Goal: Task Accomplishment & Management: Complete application form

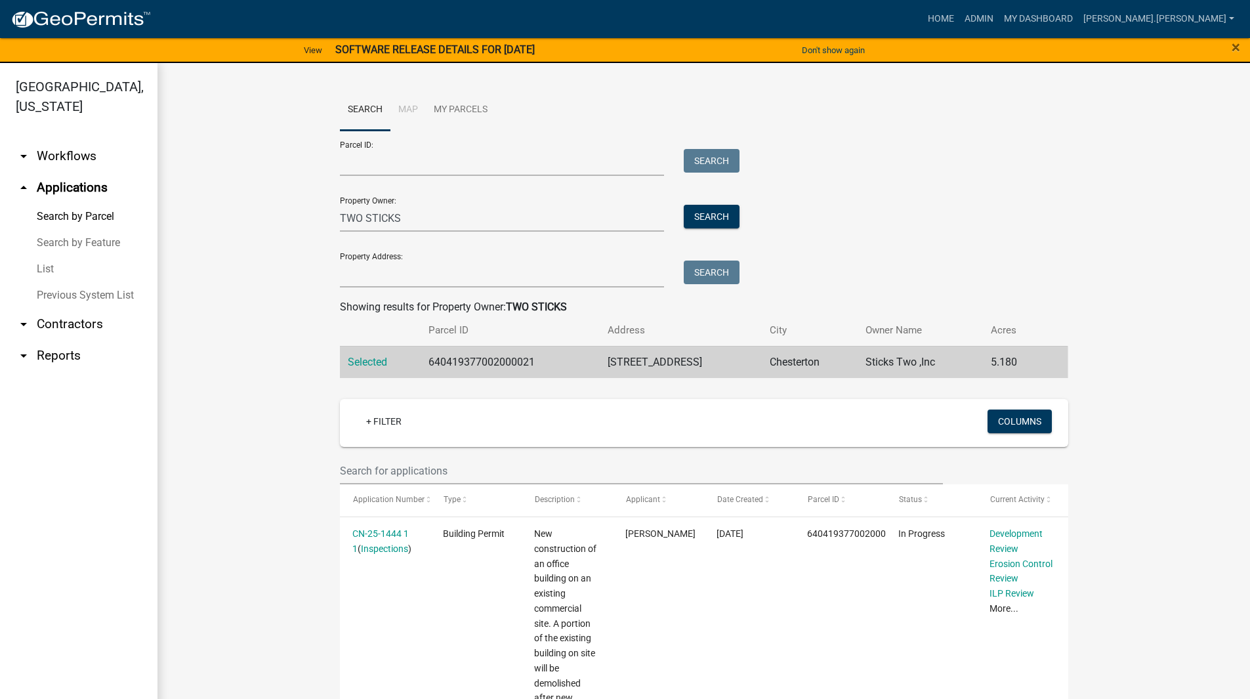
scroll to position [262, 0]
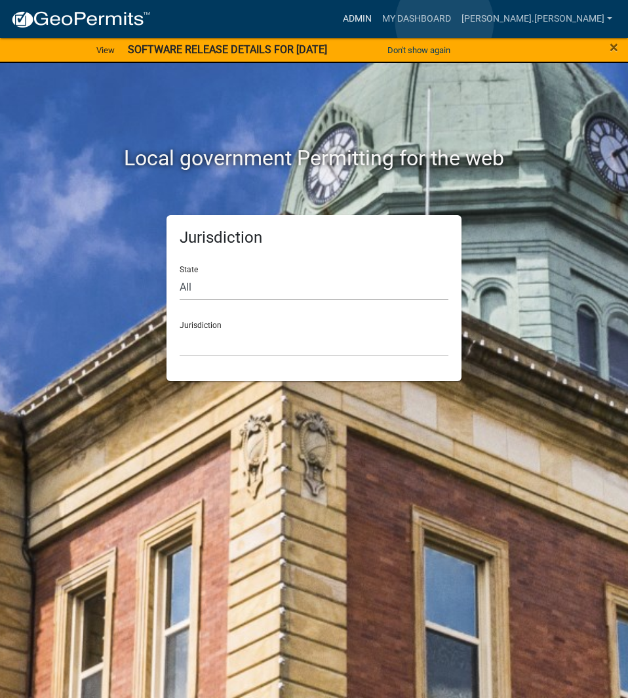
click at [377, 22] on link "Admin" at bounding box center [357, 19] width 39 height 25
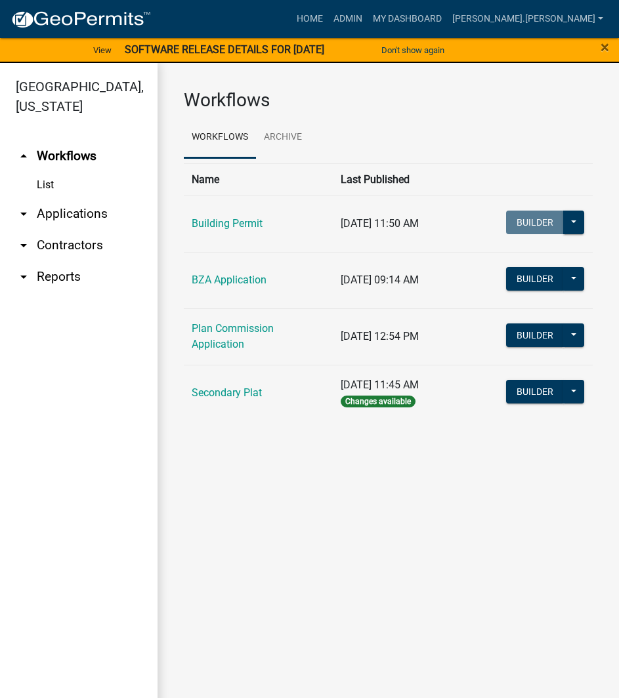
click at [101, 198] on link "arrow_drop_down Applications" at bounding box center [78, 213] width 157 height 31
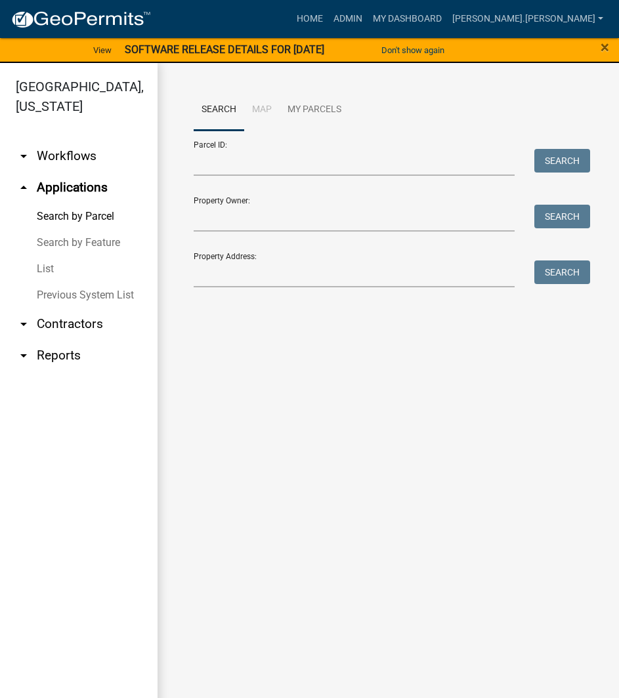
click at [47, 256] on link "List" at bounding box center [78, 269] width 157 height 26
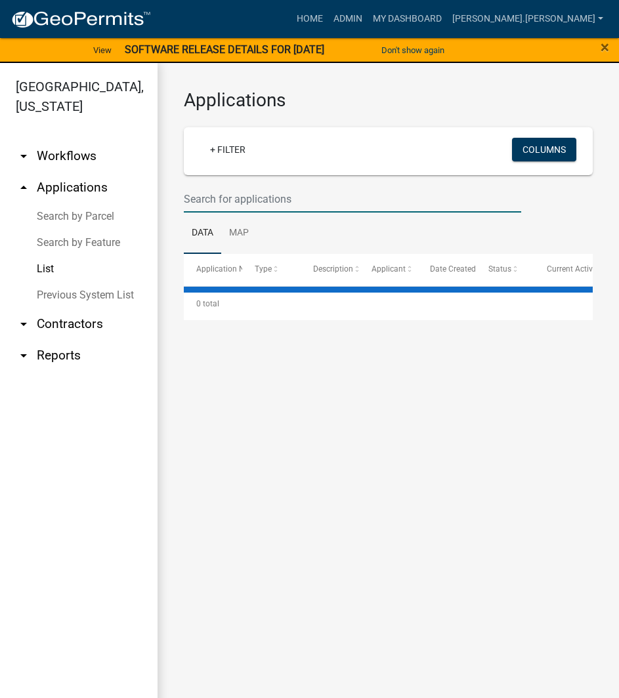
click at [229, 190] on input "text" at bounding box center [352, 199] width 337 height 27
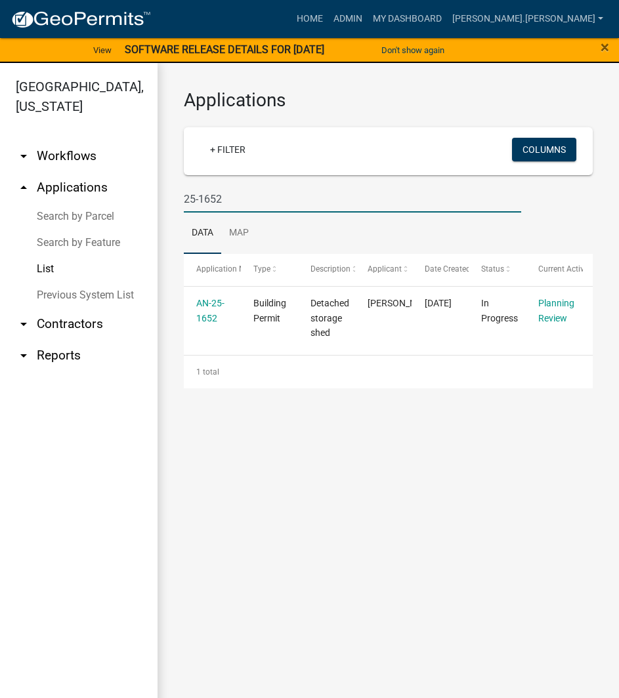
click at [257, 195] on input "25-1652" at bounding box center [352, 199] width 337 height 27
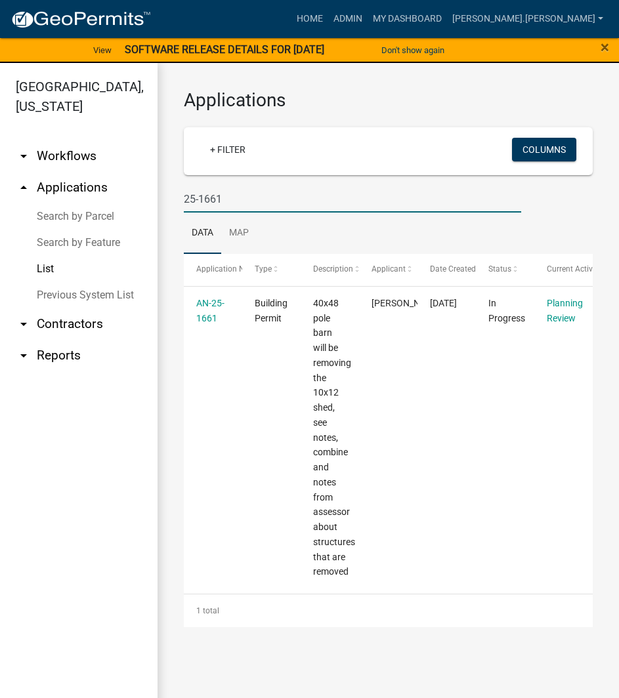
click at [253, 201] on input "25-1661" at bounding box center [352, 199] width 337 height 27
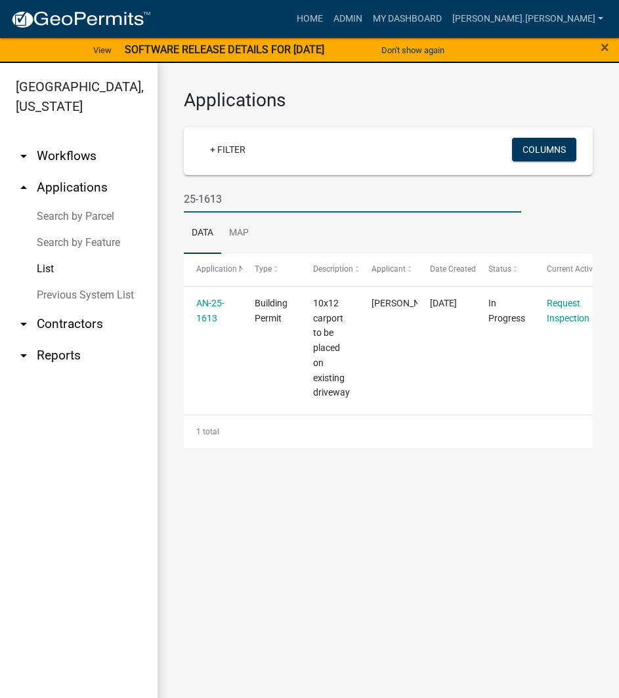
click at [227, 200] on input "25-1613" at bounding box center [352, 199] width 337 height 27
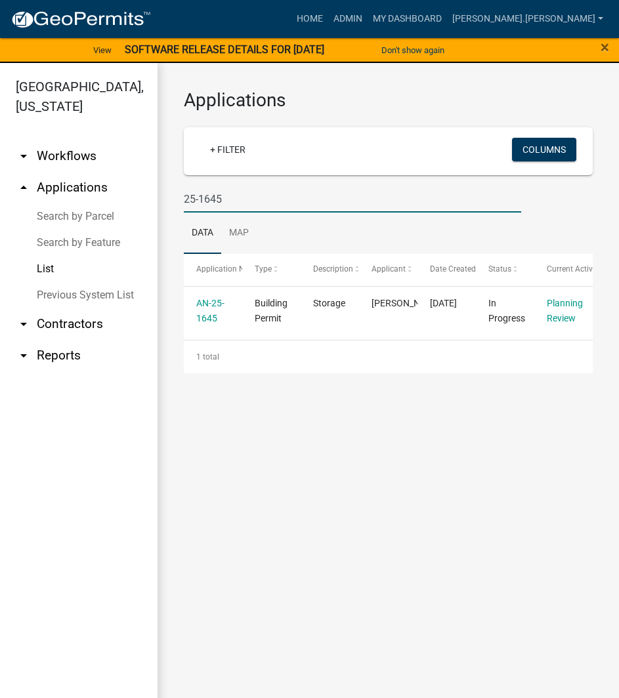
click at [255, 204] on input "25-1645" at bounding box center [352, 199] width 337 height 27
click at [248, 199] on input "25-1691" at bounding box center [352, 199] width 337 height 27
click at [294, 193] on input "25-1707" at bounding box center [352, 199] width 337 height 27
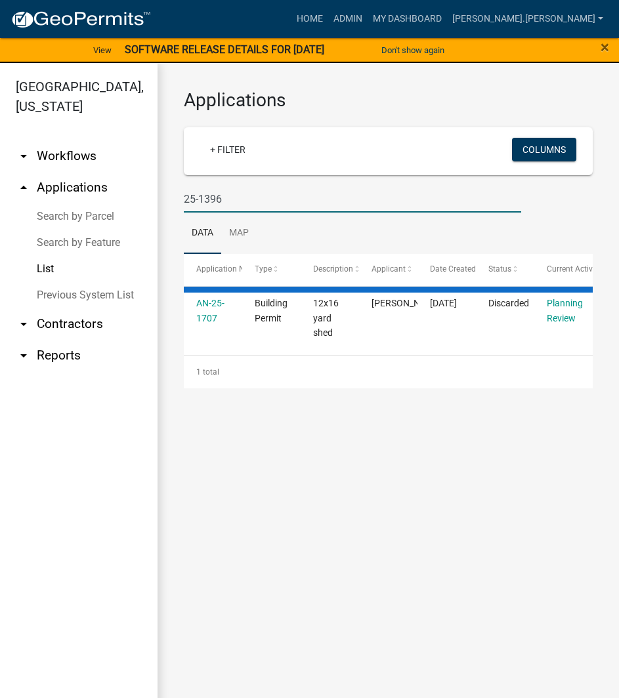
type input "25-1396"
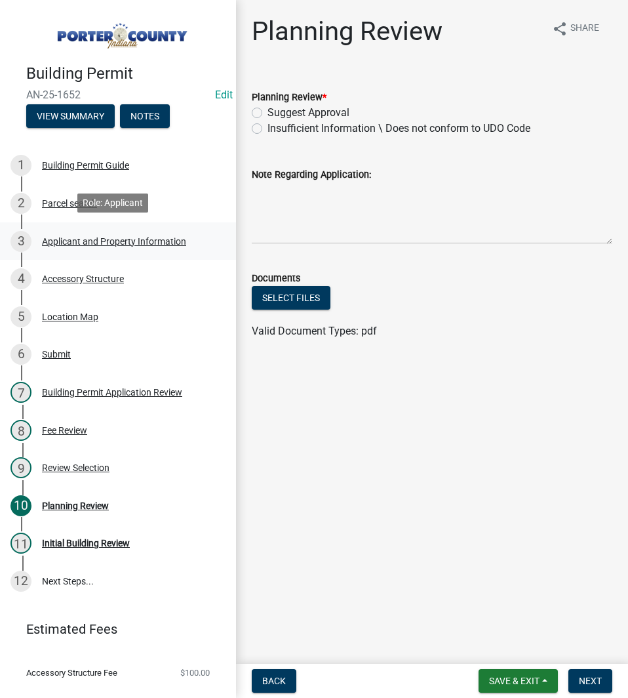
click at [164, 248] on div "3 Applicant and Property Information" at bounding box center [112, 241] width 205 height 21
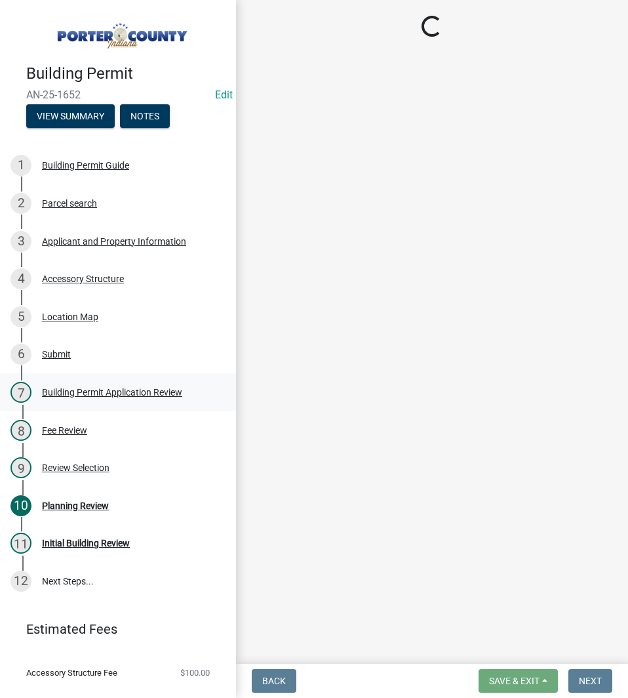
select select "829e86d3-b11d-4b91-b18e-70a426bdae9f"
select select "d328f2ec-9599-4a8d-a81f-48685ed88471"
select select "b0f6f87b-588c-48c3-b728-322303c6bafe"
select select "ea6751d4-6bf7-4a16-89ee-f7801ab82aa1"
select select "e2d1b1d7-ccc9-456b-9e96-e16306515997"
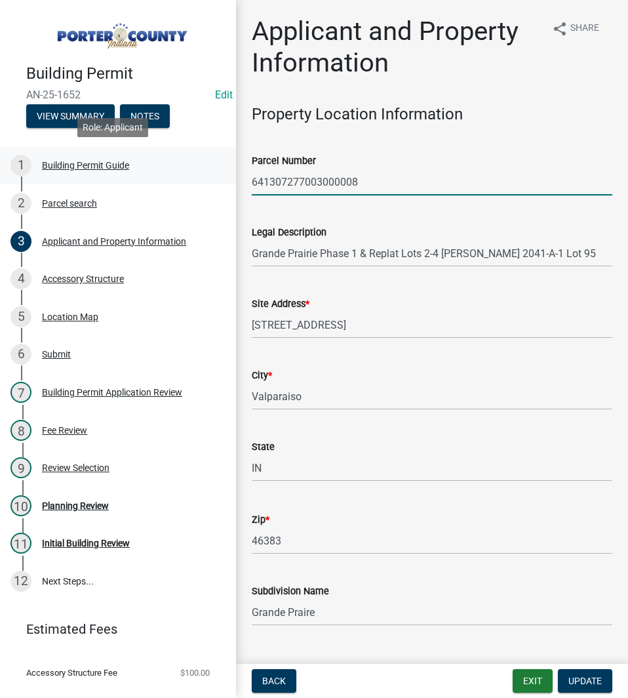
drag, startPoint x: 366, startPoint y: 184, endPoint x: 199, endPoint y: 174, distance: 167.6
click at [199, 174] on div "Building Permit AN-25-1652 Edit View Summary Notes 1 Building Permit Guide 2 Pa…" at bounding box center [314, 349] width 628 height 698
click at [401, 187] on input "641307277003000008" at bounding box center [432, 182] width 361 height 27
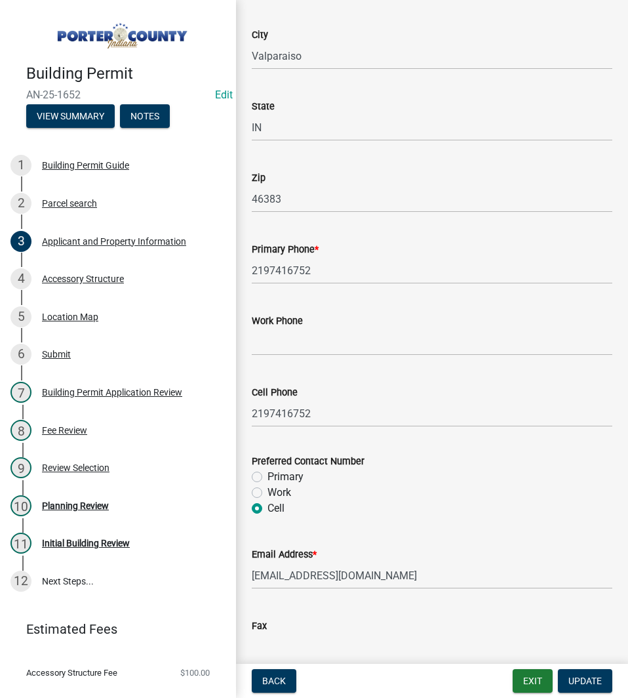
scroll to position [1803, 0]
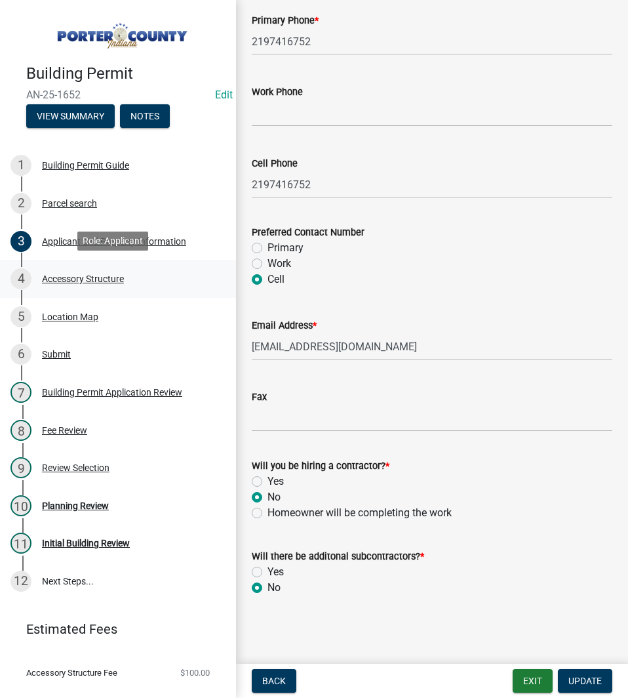
click at [96, 262] on link "4 Accessory Structure" at bounding box center [118, 279] width 236 height 38
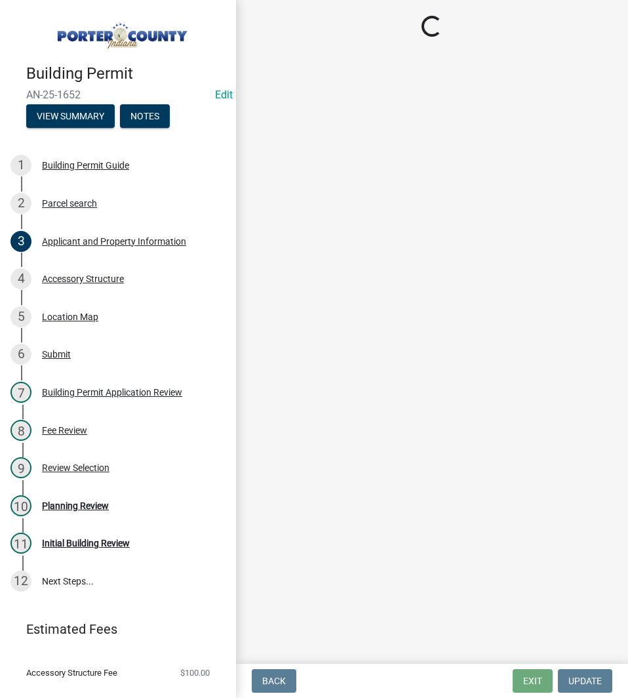
select select "b3000bfd-f408-4deb-8000-b6d1b85894a4"
select select "c9e834ac-bebe-4d20-b79b-0346d2791f6f"
select select "29856c7f-eeba-4e54-97cb-4d08c5c5b677"
select select "d4b8d1da-05eb-44cd-bbb6-c979fa719f22"
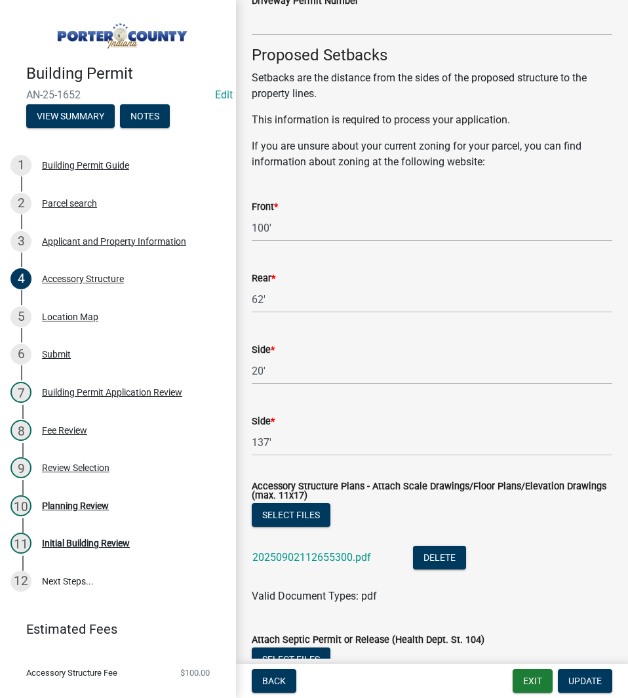
scroll to position [2256, 0]
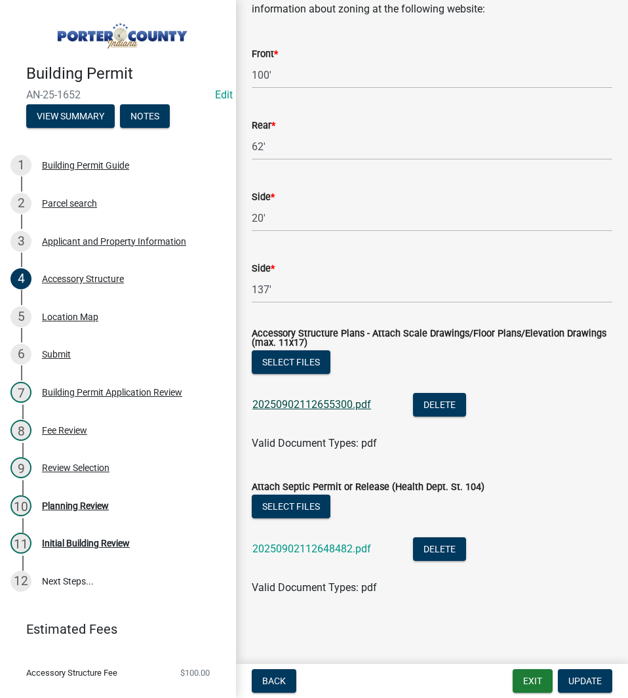
click at [324, 401] on link "20250902112655300.pdf" at bounding box center [312, 404] width 119 height 12
click at [354, 543] on link "20250902112648482.pdf" at bounding box center [312, 549] width 119 height 12
click at [94, 495] on div "10 Planning Review" at bounding box center [112, 505] width 205 height 21
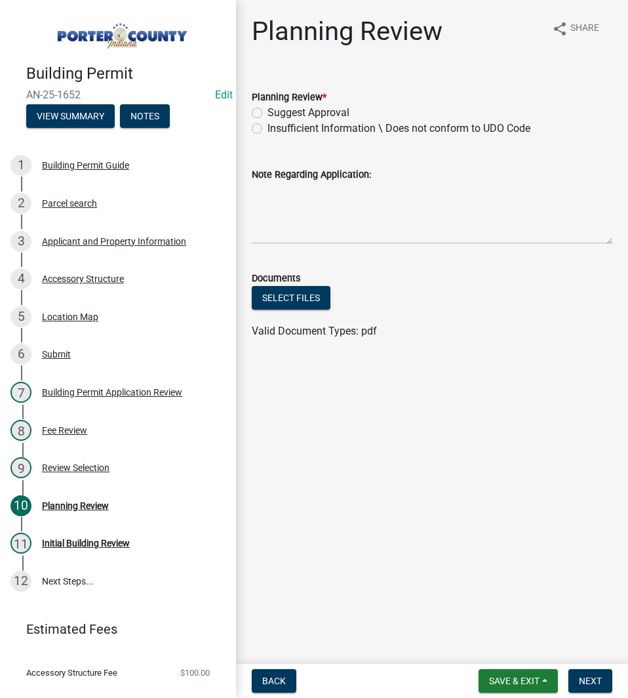
click at [276, 112] on label "Suggest Approval" at bounding box center [309, 113] width 82 height 16
click at [276, 112] on input "Suggest Approval" at bounding box center [272, 109] width 9 height 9
radio input "true"
click at [586, 678] on span "Next" at bounding box center [590, 681] width 23 height 10
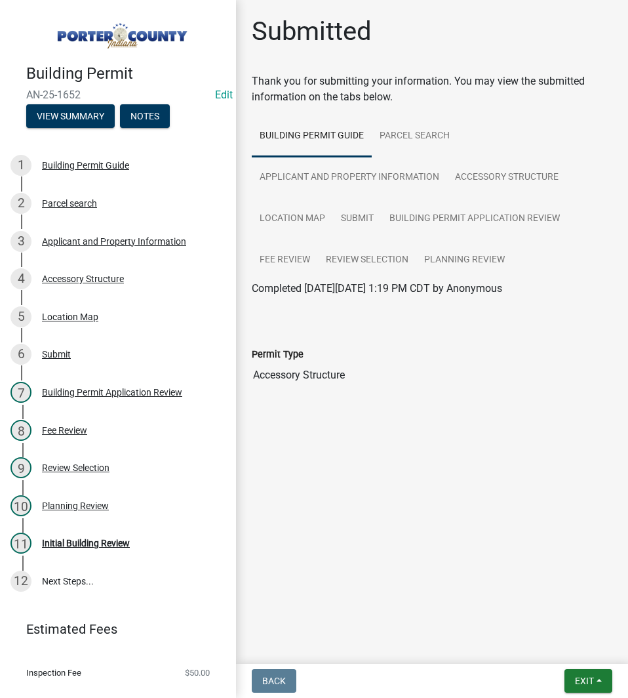
click at [286, 486] on main "Submitted Thank you for submitting your information. You may view the submitted…" at bounding box center [432, 329] width 392 height 659
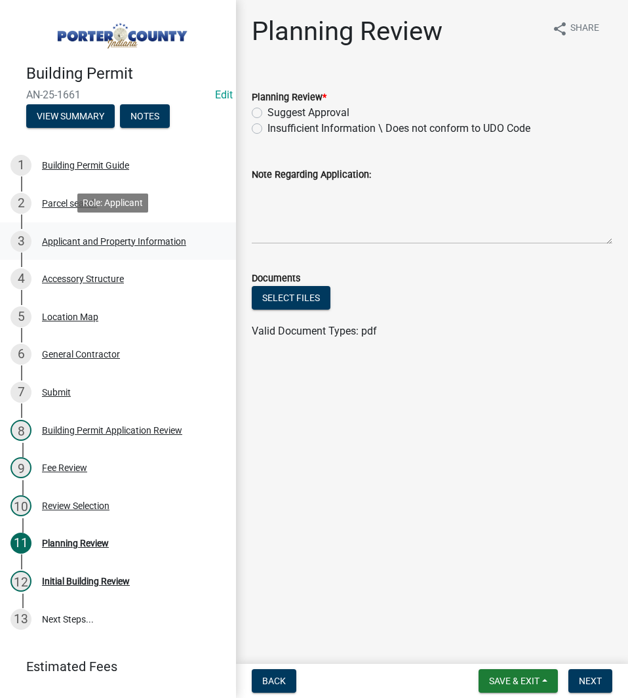
click at [117, 228] on link "3 Applicant and Property Information" at bounding box center [118, 241] width 236 height 38
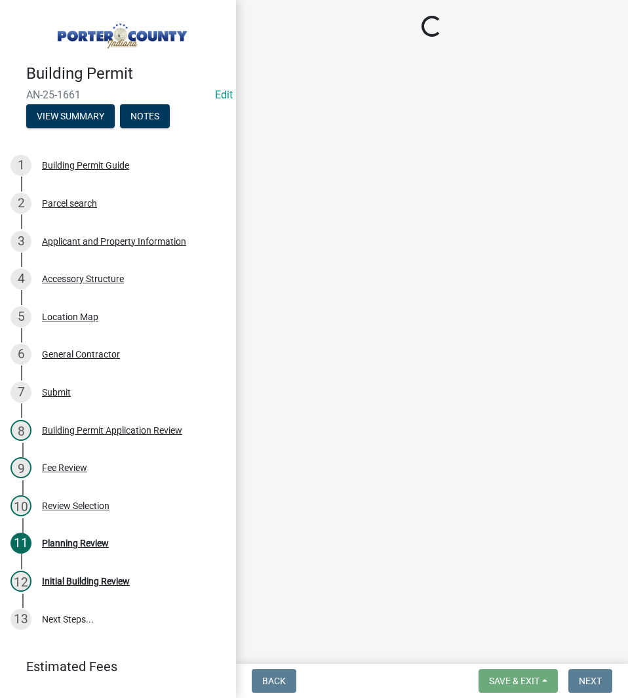
select select "4e6cbcac-7d48-4f78-b019-902ed53214cd"
select select "ea6751d4-6bf7-4a16-89ee-f7801ab82aa1"
select select "92efe679-05f4-414a-9426-51627fba5de6"
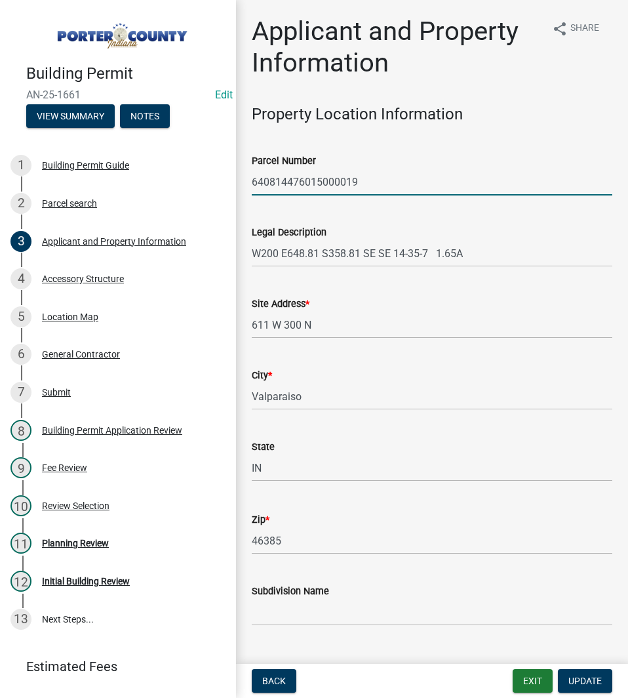
drag, startPoint x: 369, startPoint y: 180, endPoint x: 75, endPoint y: 137, distance: 297.0
click at [75, 137] on div "Building Permit AN-25-1661 Edit View Summary Notes 1 Building Permit Guide 2 Pa…" at bounding box center [314, 349] width 628 height 698
click at [573, 282] on div "Site Address * 611 W 300 N" at bounding box center [432, 307] width 361 height 61
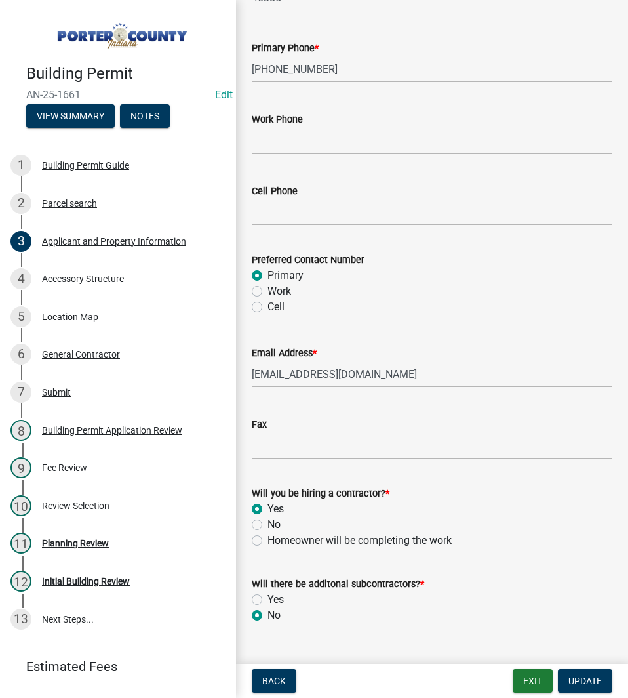
scroll to position [1803, 0]
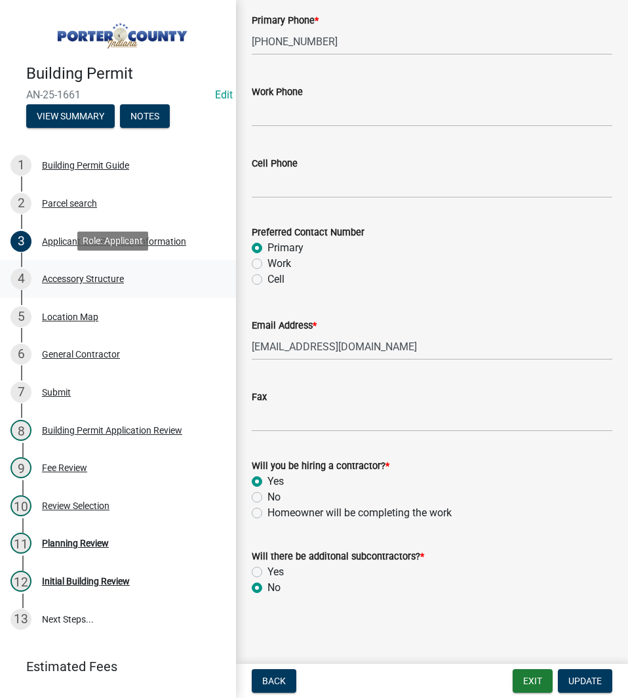
click at [121, 291] on link "4 Accessory Structure" at bounding box center [118, 279] width 236 height 38
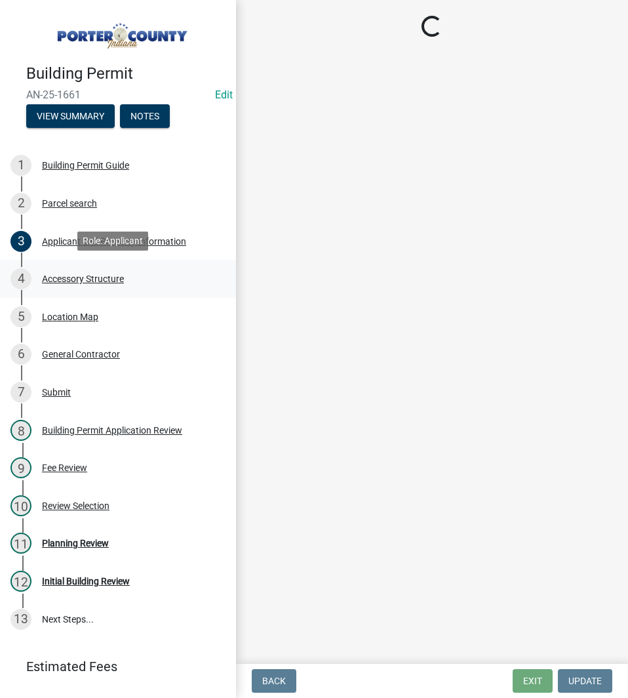
scroll to position [0, 0]
select select "de31ad38-eab4-417a-a8ac-eccf8406b967"
select select "968dc824-c675-4889-9261-eecf15873776"
select select "f445a0ba-bd7f-4793-84a4-aa7237a6abf8"
select select "d63a0ebc-b44d-481d-ab70-ec75eba29316"
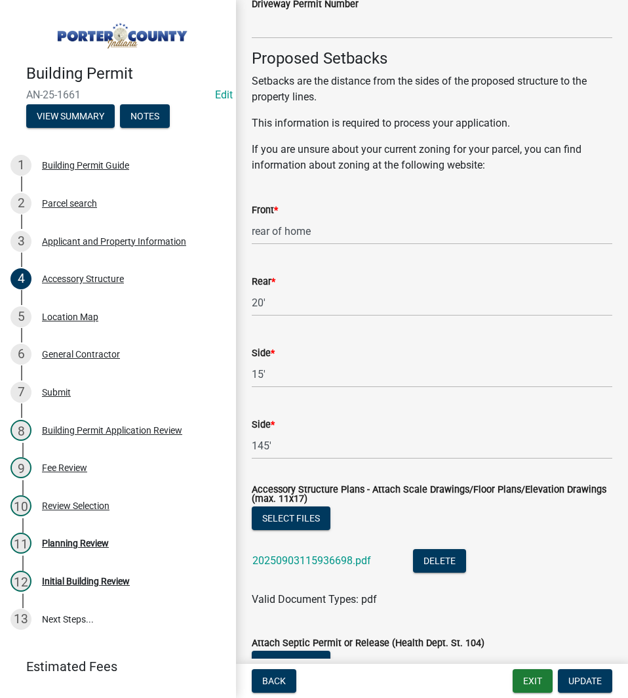
scroll to position [2256, 0]
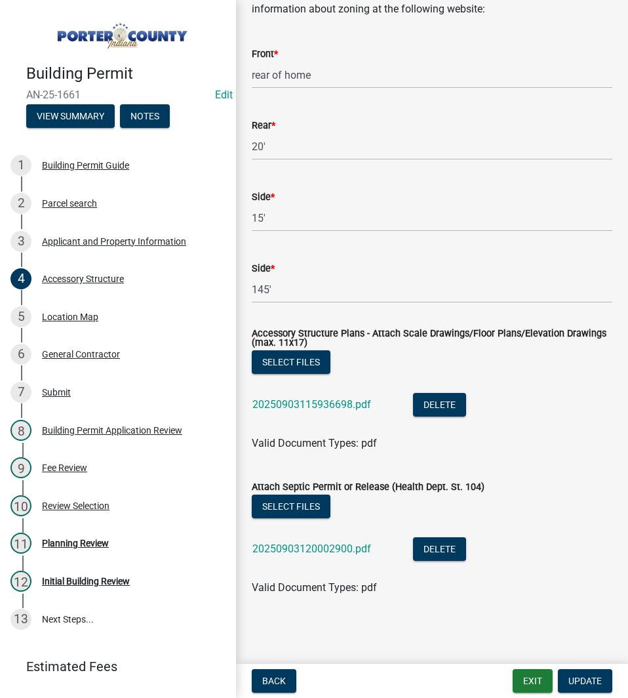
click at [332, 396] on div "20250903115936698.pdf" at bounding box center [323, 406] width 140 height 27
click at [331, 402] on link "20250903115936698.pdf" at bounding box center [312, 404] width 119 height 12
click at [305, 551] on link "20250903120002900.pdf" at bounding box center [312, 549] width 119 height 12
click at [73, 231] on div "3 Applicant and Property Information" at bounding box center [112, 241] width 205 height 21
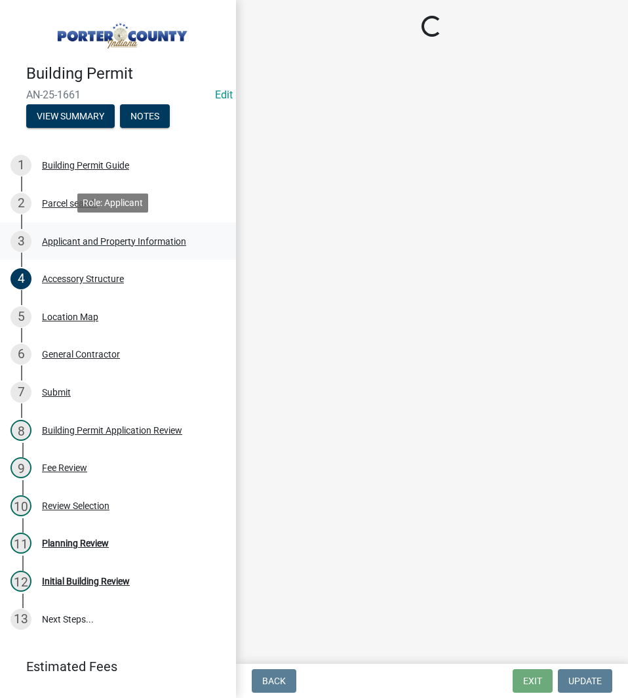
scroll to position [0, 0]
select select "4e6cbcac-7d48-4f78-b019-902ed53214cd"
select select "ea6751d4-6bf7-4a16-89ee-f7801ab82aa1"
select select "92efe679-05f4-414a-9426-51627fba5de6"
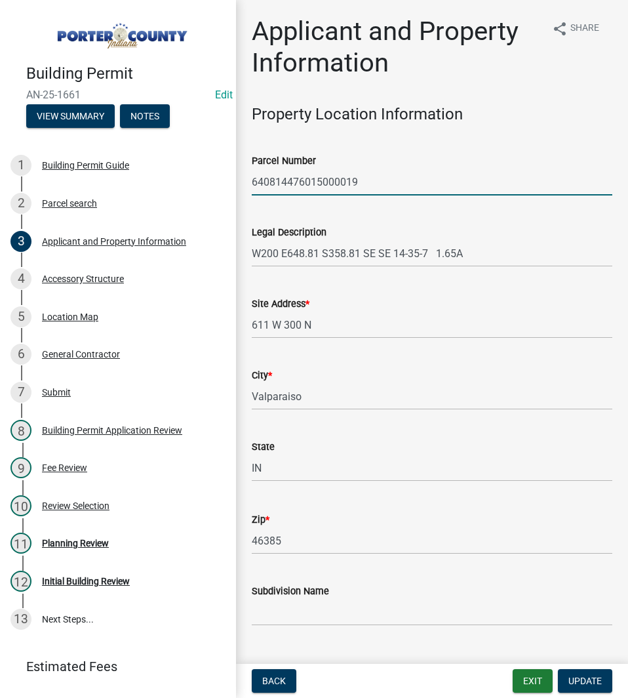
click at [367, 185] on input "640814476015000019" at bounding box center [432, 182] width 361 height 27
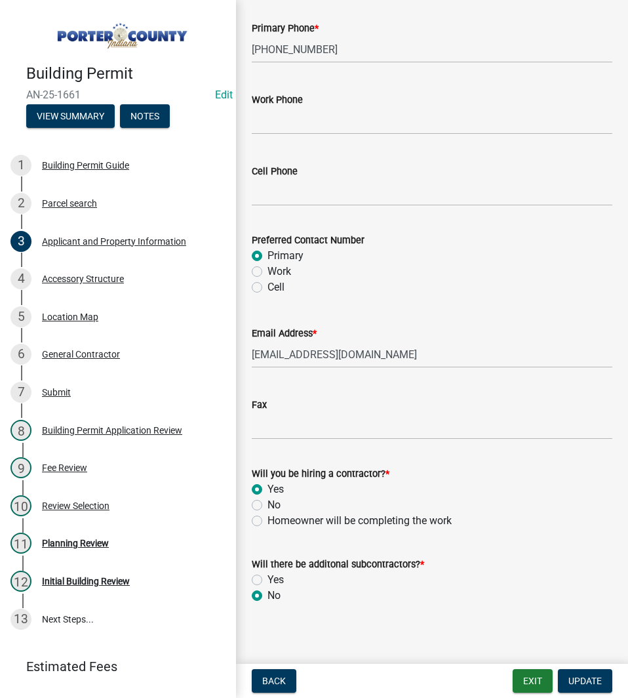
scroll to position [1803, 0]
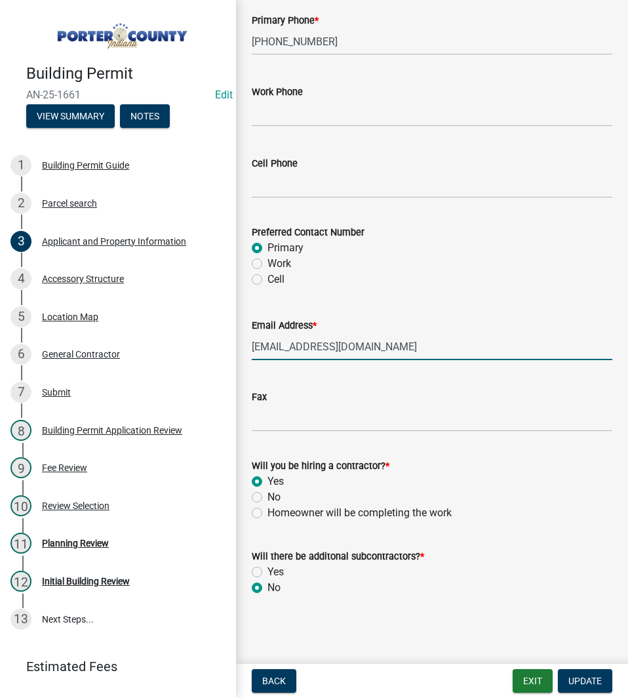
drag, startPoint x: 356, startPoint y: 344, endPoint x: 248, endPoint y: 362, distance: 109.0
click at [81, 527] on link "11 Planning Review" at bounding box center [118, 544] width 236 height 38
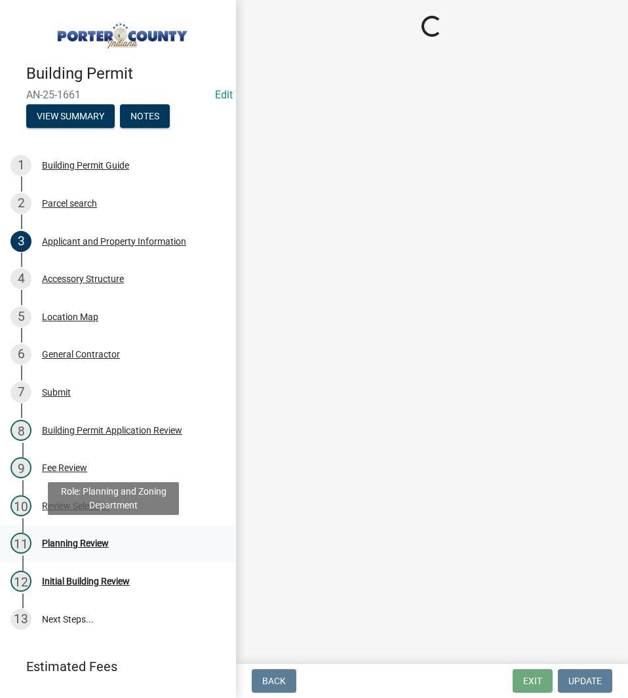
scroll to position [0, 0]
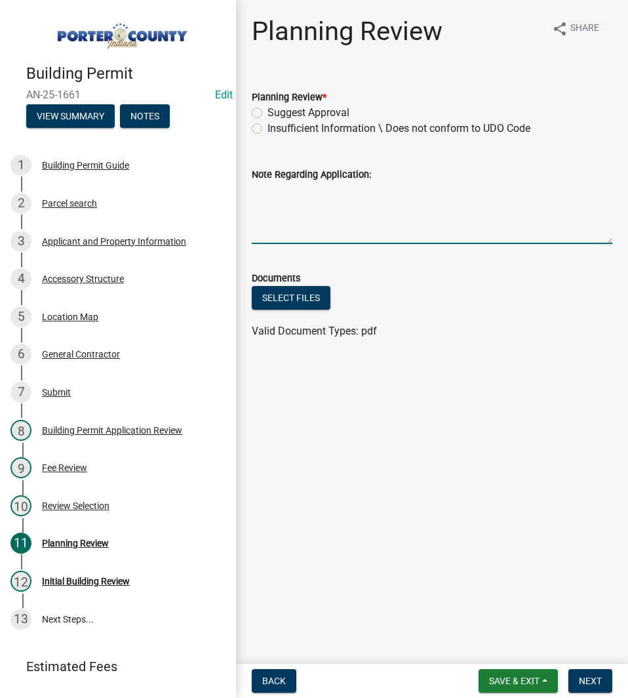
click at [367, 207] on textarea "Note Regarding Application:" at bounding box center [432, 213] width 361 height 62
paste textarea "• Maximum allowed height for an accessory structure in RR zoning is 20’ (UDO 2.…"
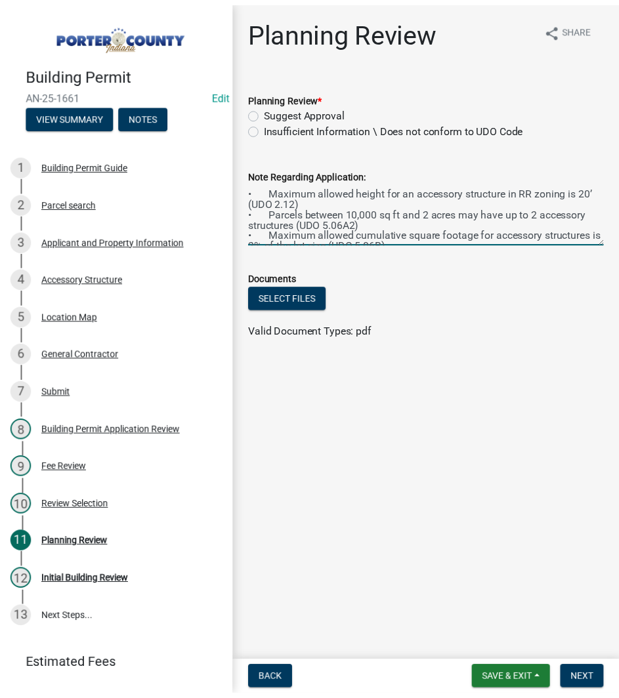
scroll to position [17, 0]
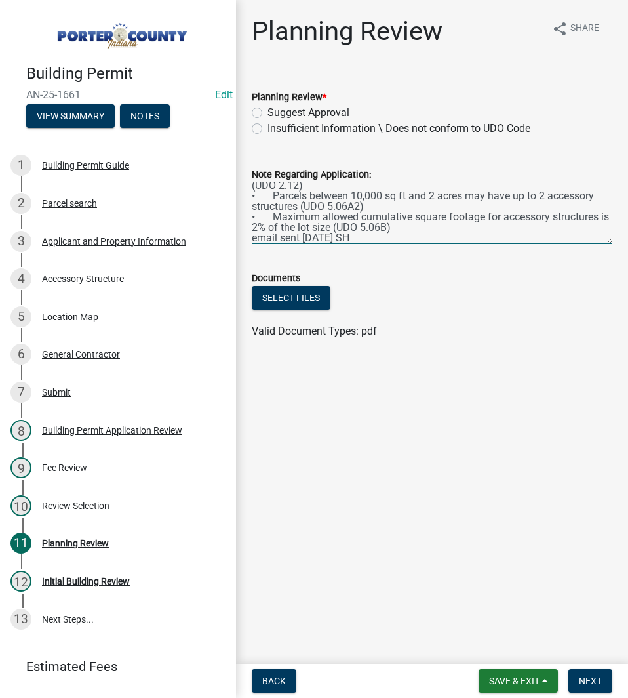
type textarea "• Maximum allowed height for an accessory structure in RR zoning is 20’ (UDO 2.…"
click at [268, 128] on label "Insufficient Information \ Does not conform to UDO Code" at bounding box center [399, 129] width 263 height 16
click at [268, 128] on input "Insufficient Information \ Does not conform to UDO Code" at bounding box center [272, 125] width 9 height 9
radio input "true"
click at [529, 681] on span "Save & Exit" at bounding box center [514, 681] width 51 height 10
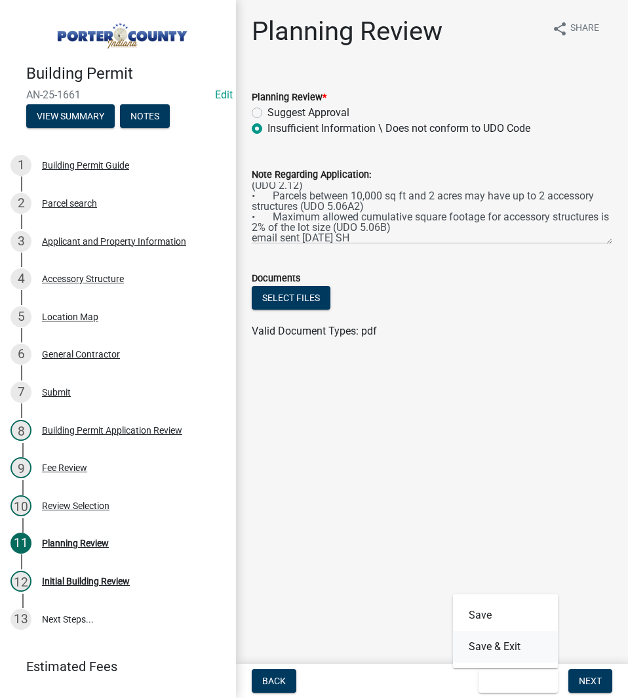
click at [520, 652] on button "Save & Exit" at bounding box center [505, 646] width 105 height 31
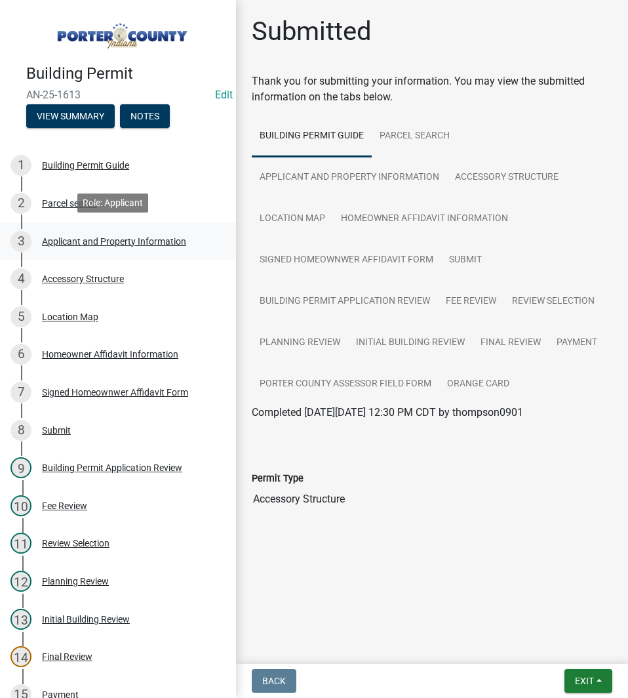
click at [150, 253] on link "3 Applicant and Property Information" at bounding box center [118, 241] width 236 height 38
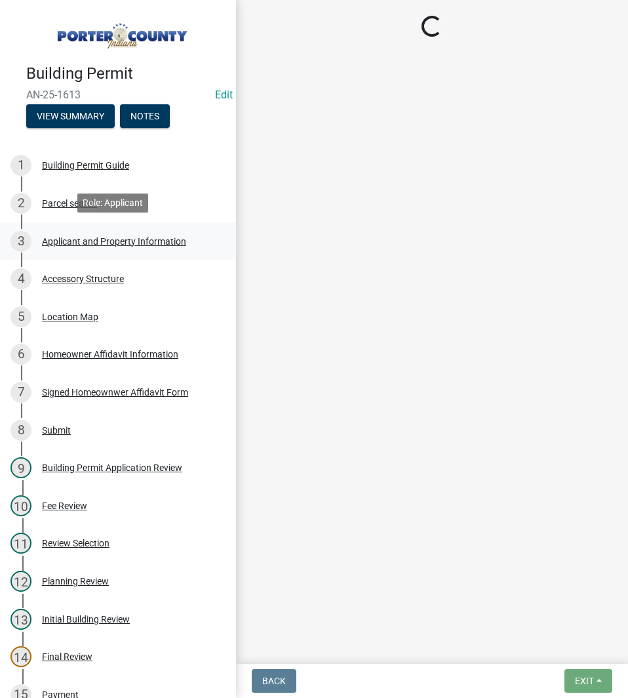
select select "42deca87-6946-4ced-a5f6-3d6cc7cfc8d2"
select select "ea6751d4-6bf7-4a16-89ee-f7801ab82aa1"
select select "80419f04-909b-4553-b8ea-4a8135098198"
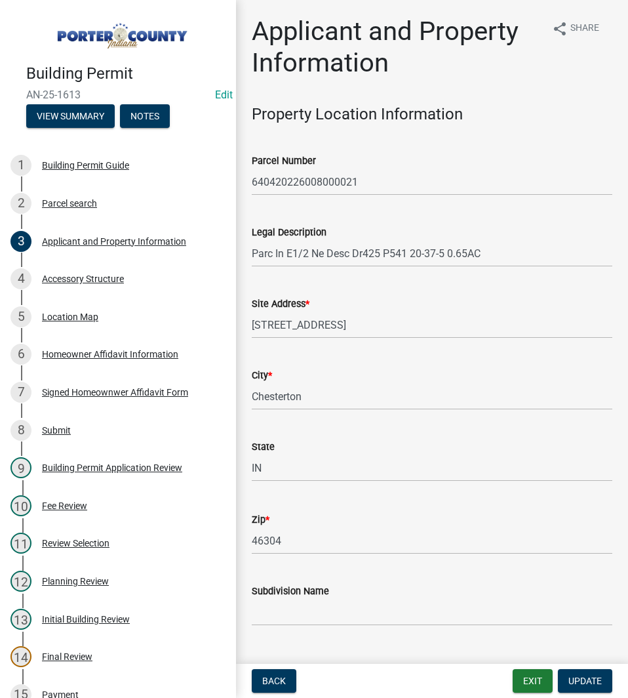
drag, startPoint x: 382, startPoint y: 197, endPoint x: 352, endPoint y: 193, distance: 30.5
click at [352, 193] on wm-data-entity-input "Parcel Number 640420226008000021" at bounding box center [432, 170] width 361 height 72
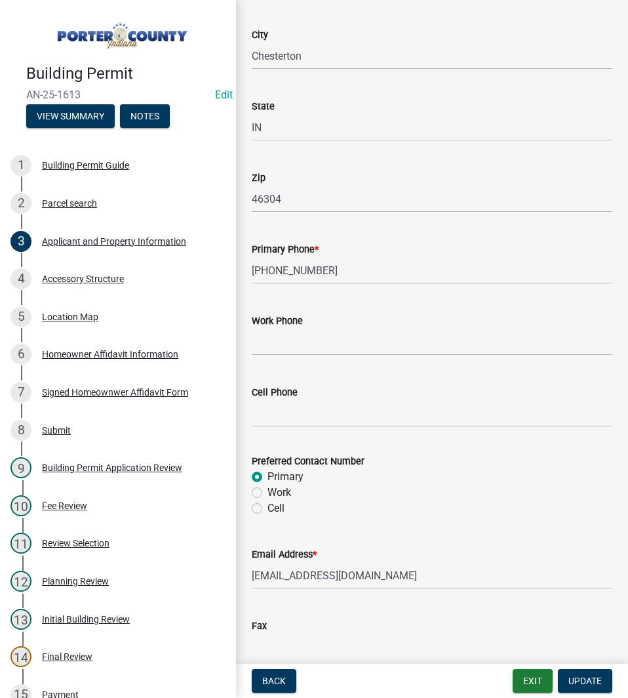
scroll to position [1780, 0]
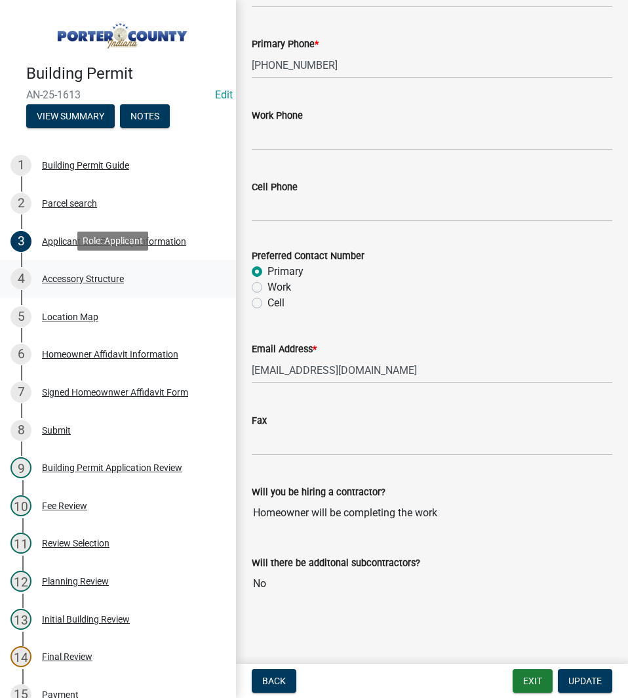
click at [93, 284] on div "4 Accessory Structure" at bounding box center [112, 278] width 205 height 21
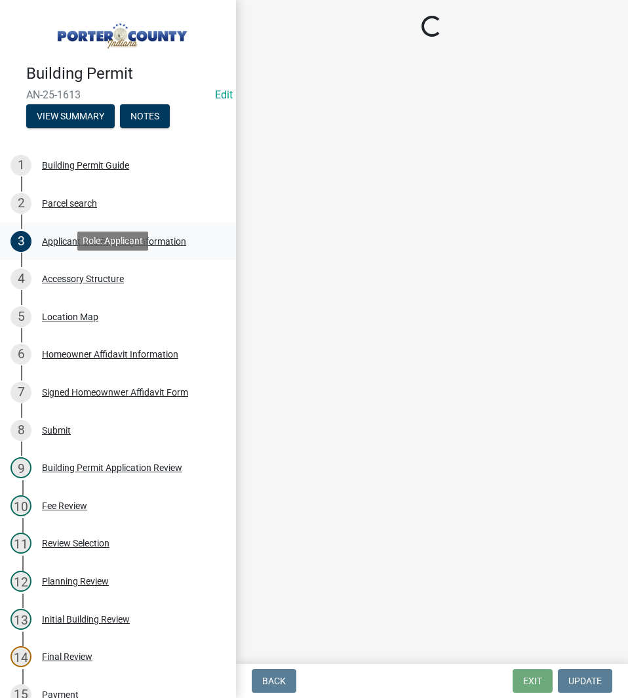
select select "eb23e218-7d4a-44a9-b83f-8c40f034bbaa"
select select "c9e834ac-bebe-4d20-b79b-0346d2791f6f"
select select "3cff20c0-3f0c-46d5-8ea1-4d56f0396f42"
select select "d63a0ebc-b44d-481d-ab70-ec75eba29316"
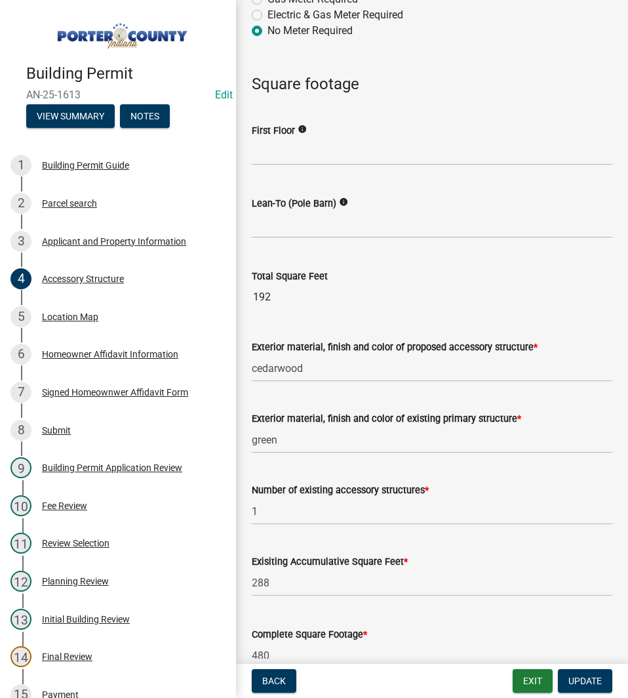
scroll to position [1312, 0]
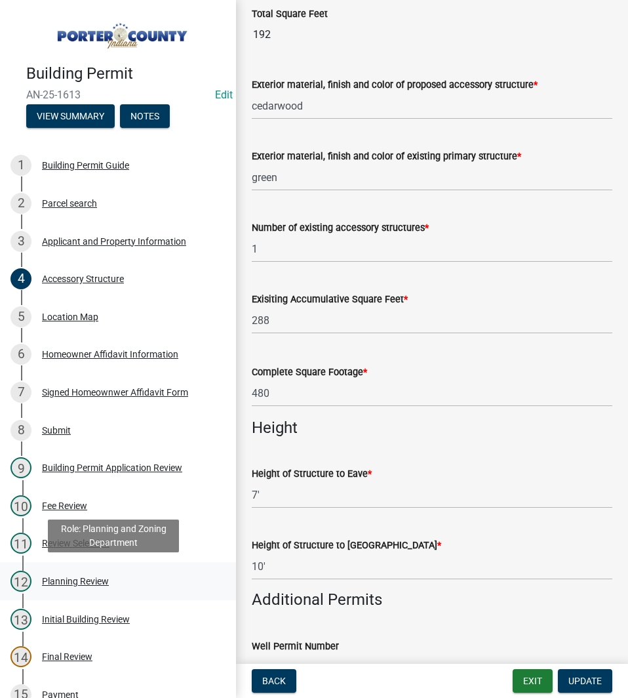
click at [55, 585] on div "12 Planning Review" at bounding box center [112, 581] width 205 height 21
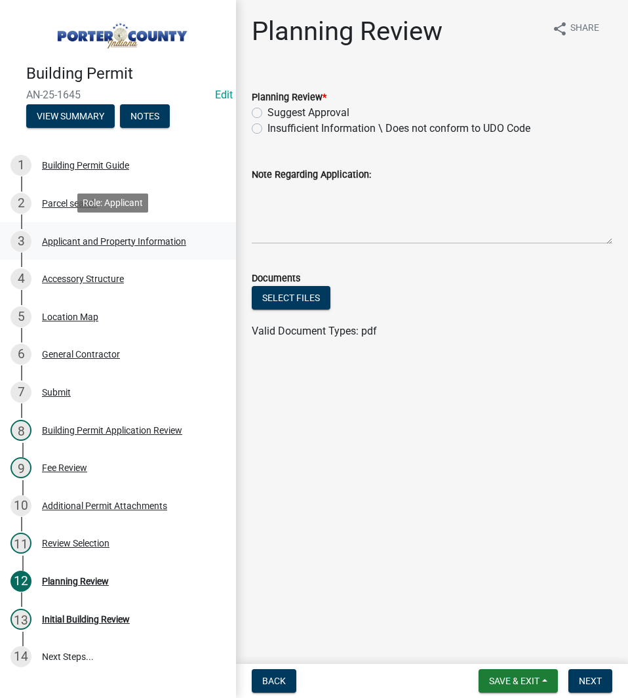
click at [104, 240] on div "Applicant and Property Information" at bounding box center [114, 241] width 144 height 9
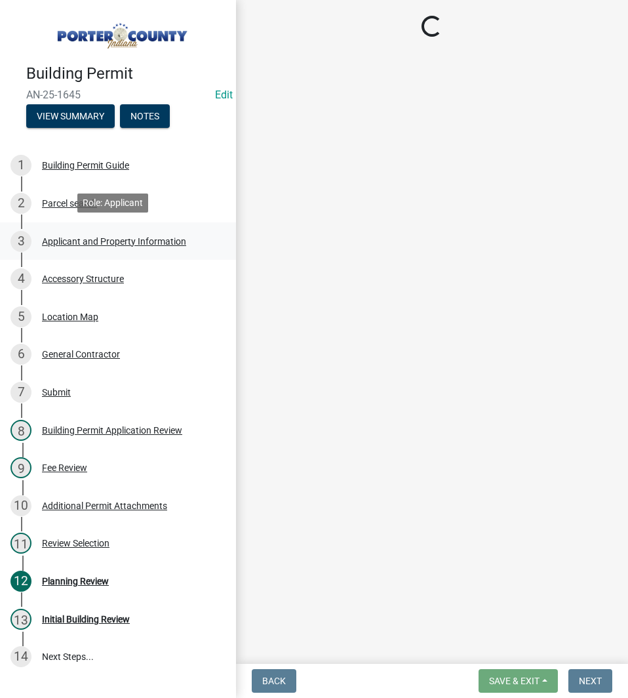
select select "eebc071e-620a-4db8-83e9-cb6b194c67e9"
select select "4346c940-cdf5-4fff-bb8f-f271ced15a50"
select select "ea6751d4-6bf7-4a16-89ee-f7801ab82aa1"
select select "e2d1b1d7-ccc9-456b-9e96-e16306515997"
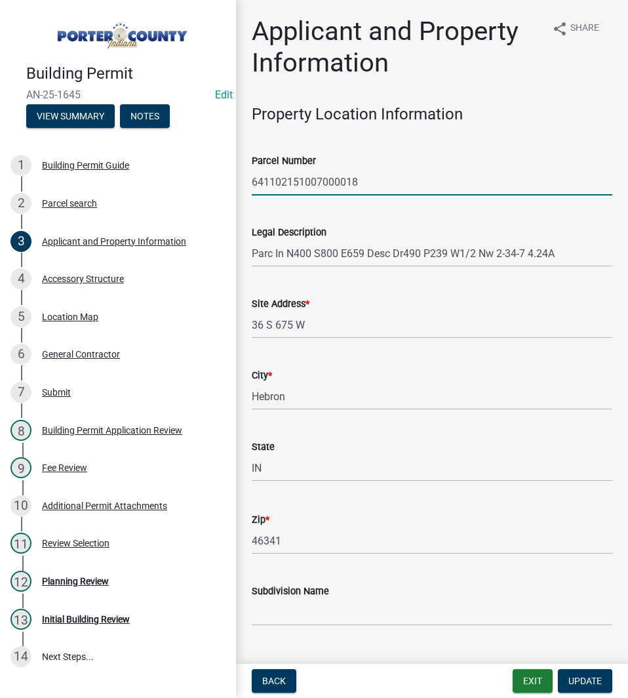
click at [373, 186] on input "641102151007000018" at bounding box center [432, 182] width 361 height 27
click at [370, 205] on wm-data-entity-input "Parcel Number 641102151007000018" at bounding box center [432, 170] width 361 height 72
drag, startPoint x: 375, startPoint y: 179, endPoint x: 211, endPoint y: 198, distance: 164.4
click at [211, 198] on div "Building Permit AN-25-1645 Edit View Summary Notes 1 Building Permit Guide 2 Pa…" at bounding box center [314, 349] width 628 height 698
click at [503, 228] on div "Legal Description" at bounding box center [432, 232] width 361 height 16
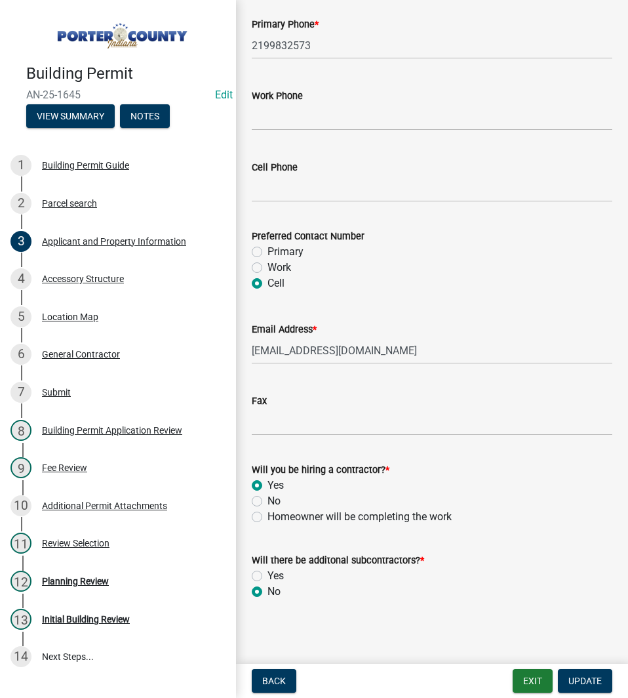
scroll to position [1803, 0]
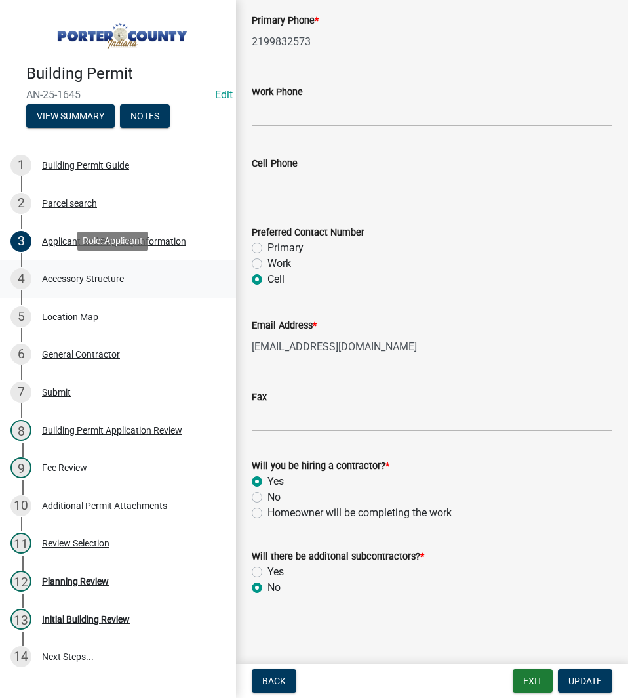
click at [95, 281] on div "Accessory Structure" at bounding box center [83, 278] width 82 height 9
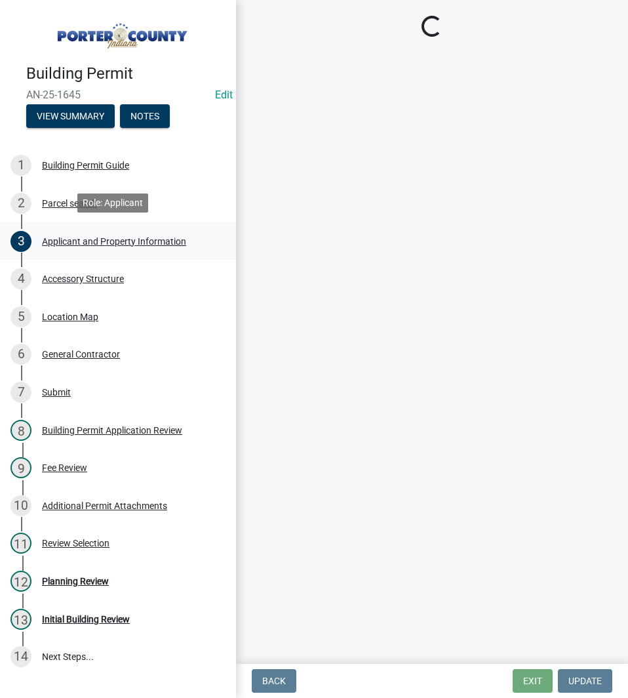
select select "de31ad38-eab4-417a-a8ac-eccf8406b967"
select select "968dc824-c675-4889-9261-eecf15873776"
select select "29856c7f-eeba-4e54-97cb-4d08c5c5b677"
select select "d63a0ebc-b44d-481d-ab70-ec75eba29316"
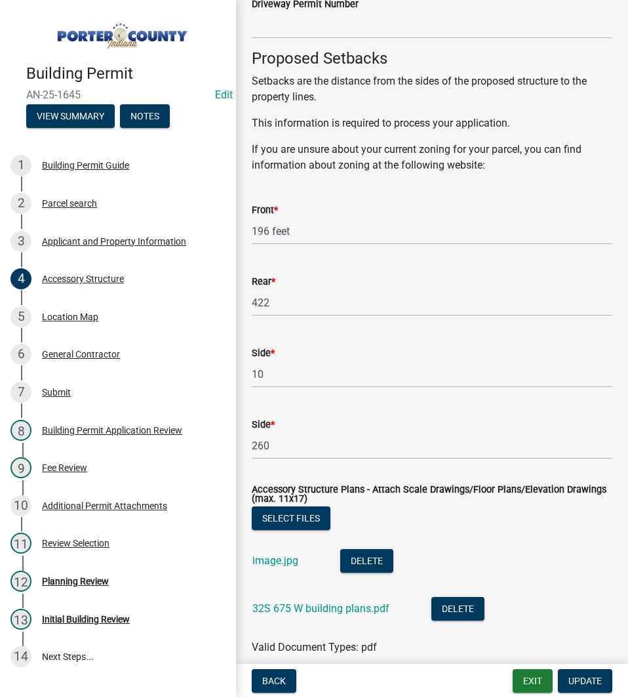
scroll to position [2304, 0]
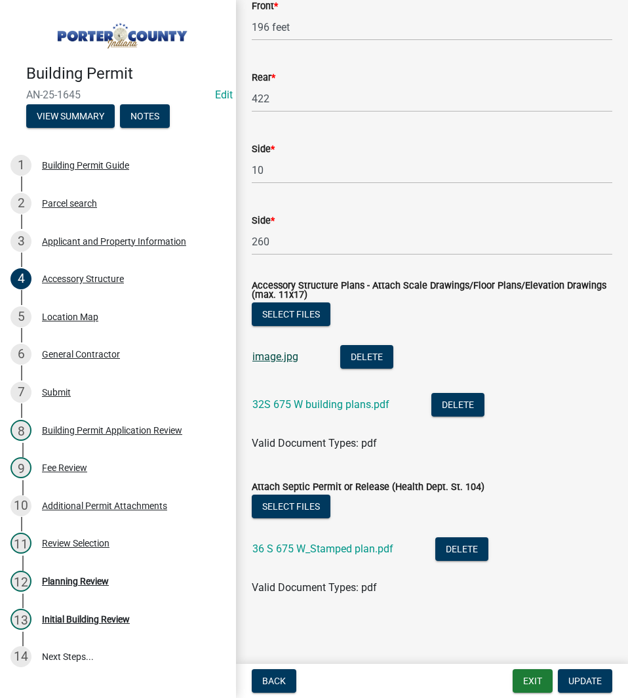
click at [278, 360] on link "image.jpg" at bounding box center [276, 356] width 46 height 12
click at [325, 405] on link "32S 675 W building plans.pdf" at bounding box center [321, 404] width 137 height 12
click at [371, 552] on link "36 S 675 W_Stamped plan.pdf" at bounding box center [323, 549] width 141 height 12
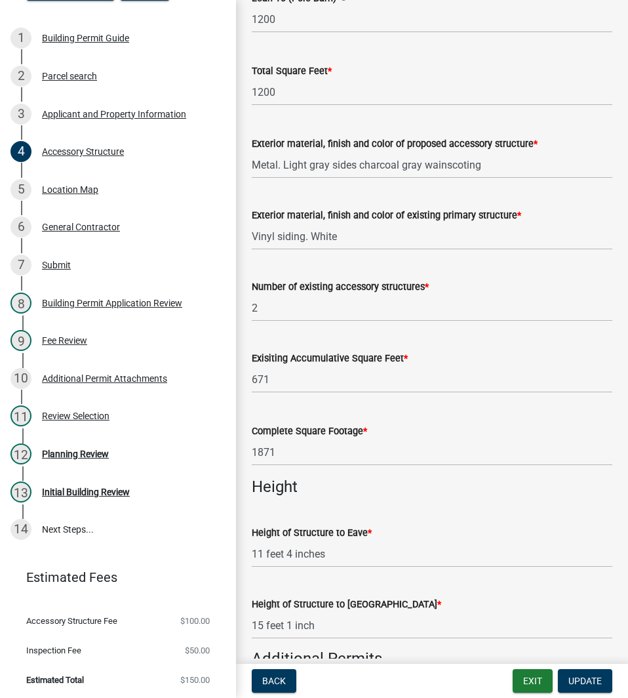
scroll to position [1254, 0]
click at [77, 454] on div "Planning Review" at bounding box center [75, 453] width 67 height 9
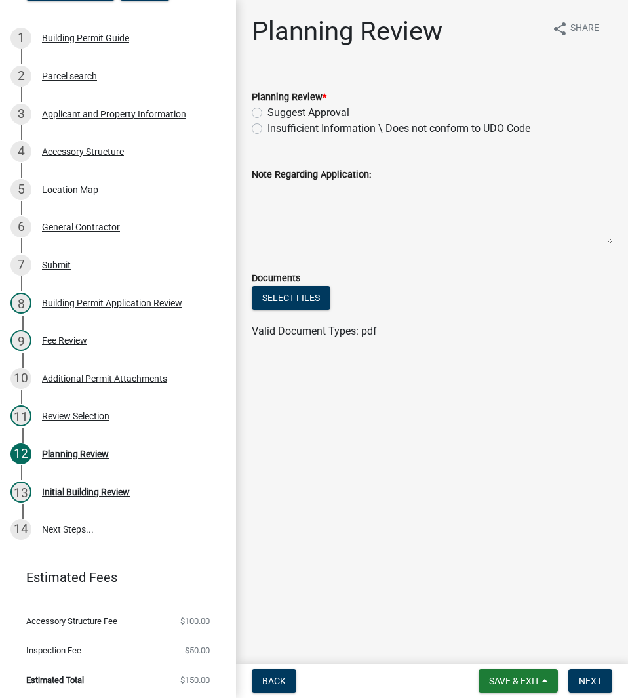
click at [315, 110] on label "Suggest Approval" at bounding box center [309, 113] width 82 height 16
click at [276, 110] on input "Suggest Approval" at bounding box center [272, 109] width 9 height 9
radio input "true"
click at [595, 682] on span "Next" at bounding box center [590, 681] width 23 height 10
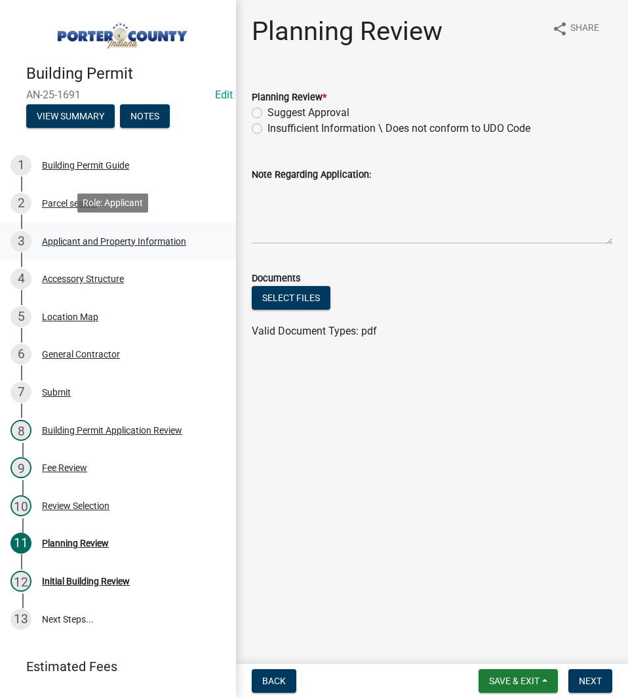
click at [119, 241] on div "Applicant and Property Information" at bounding box center [114, 241] width 144 height 9
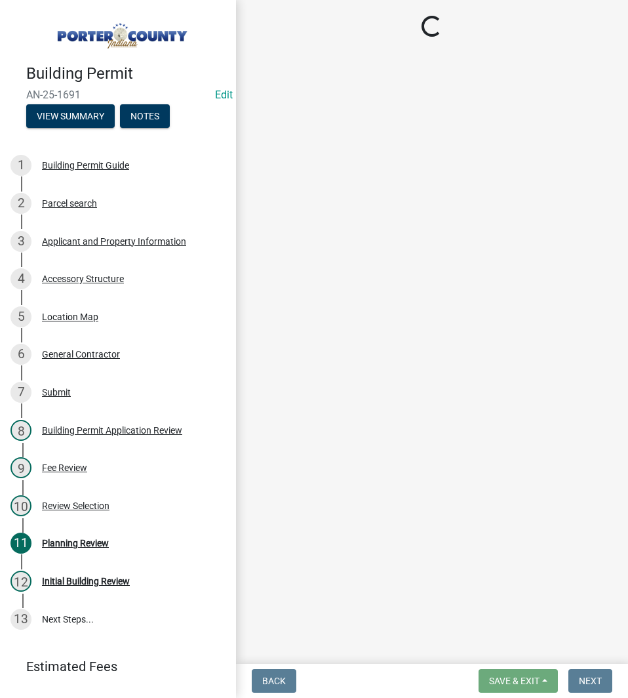
select select "6f5aa9ae-62ac-41bd-979a-9c71eae504cc"
select select "ad46db9b-b68a-4590-8d08-f4fb10f3ead6"
select select "0d764019-f1ff-4f3b-9299-33f0d080acc7"
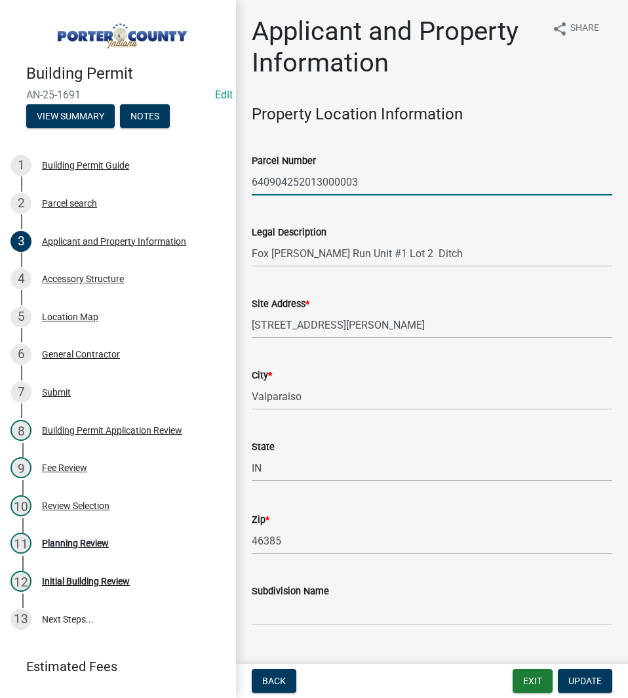
drag, startPoint x: 377, startPoint y: 182, endPoint x: 247, endPoint y: 186, distance: 129.3
click at [247, 186] on div "Parcel Number 640904252013000003" at bounding box center [432, 164] width 380 height 61
click at [478, 175] on input "640904252013000003" at bounding box center [432, 182] width 361 height 27
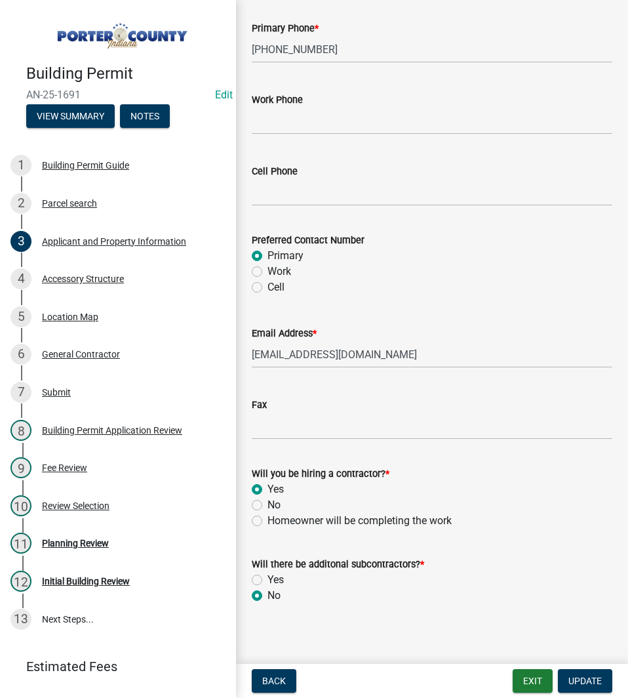
scroll to position [1803, 0]
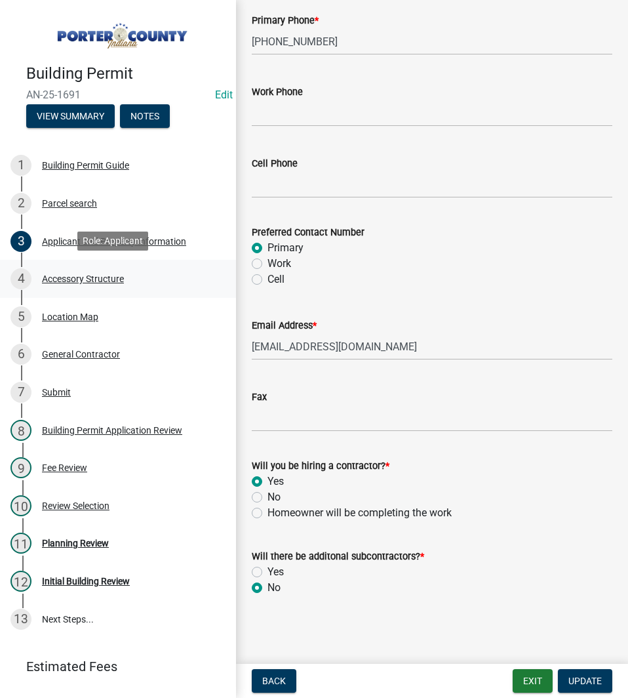
click at [130, 289] on link "4 Accessory Structure" at bounding box center [118, 279] width 236 height 38
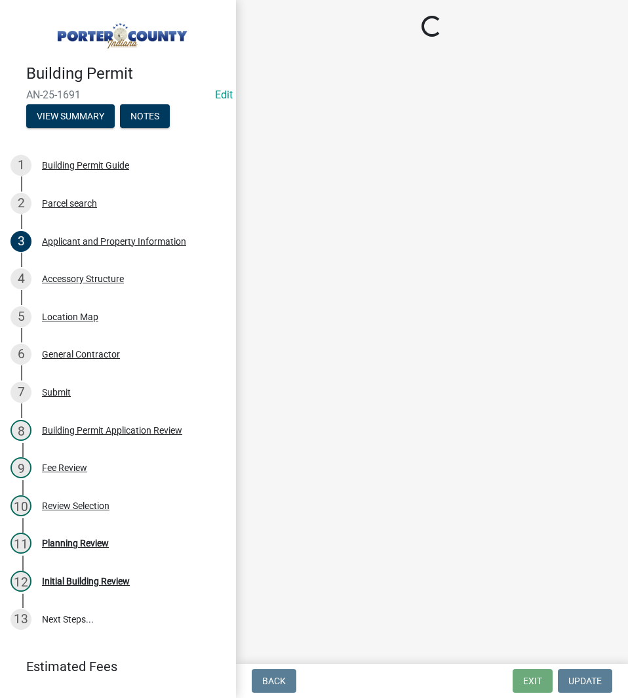
select select "b3000bfd-f408-4deb-8000-b6d1b85894a4"
select select "968dc824-c675-4889-9261-eecf15873776"
select select "29856c7f-eeba-4e54-97cb-4d08c5c5b677"
select select "d4b8d1da-05eb-44cd-bbb6-c979fa719f22"
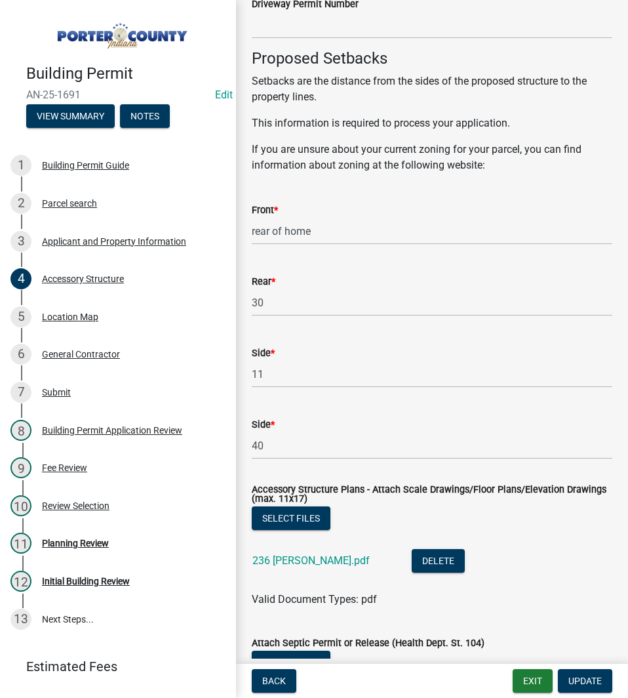
scroll to position [2208, 0]
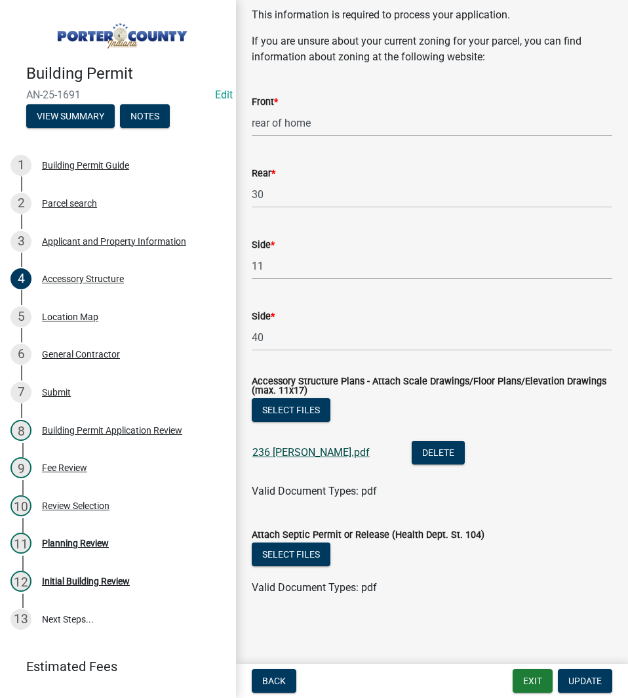
click at [321, 456] on link "236 Kristin shed.pdf" at bounding box center [311, 452] width 117 height 12
click at [136, 249] on div "3 Applicant and Property Information" at bounding box center [112, 241] width 205 height 21
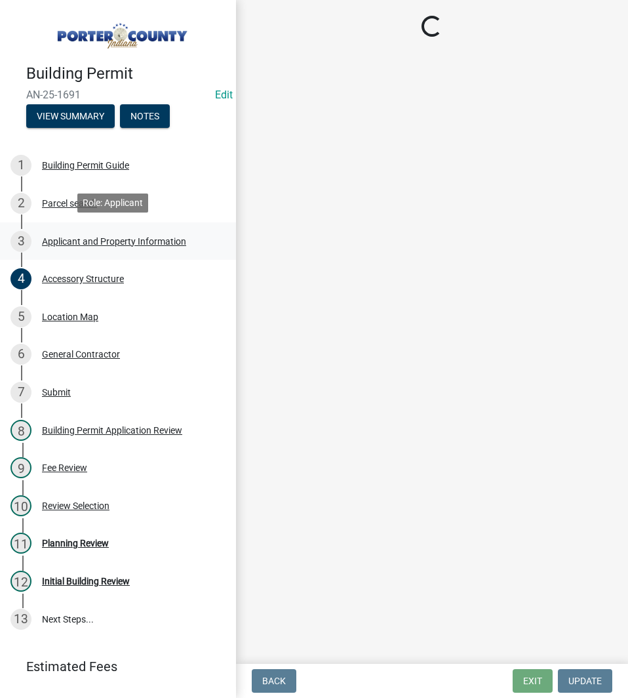
scroll to position [0, 0]
select select "6f5aa9ae-62ac-41bd-979a-9c71eae504cc"
select select "ad46db9b-b68a-4590-8d08-f4fb10f3ead6"
select select "0d764019-f1ff-4f3b-9299-33f0d080acc7"
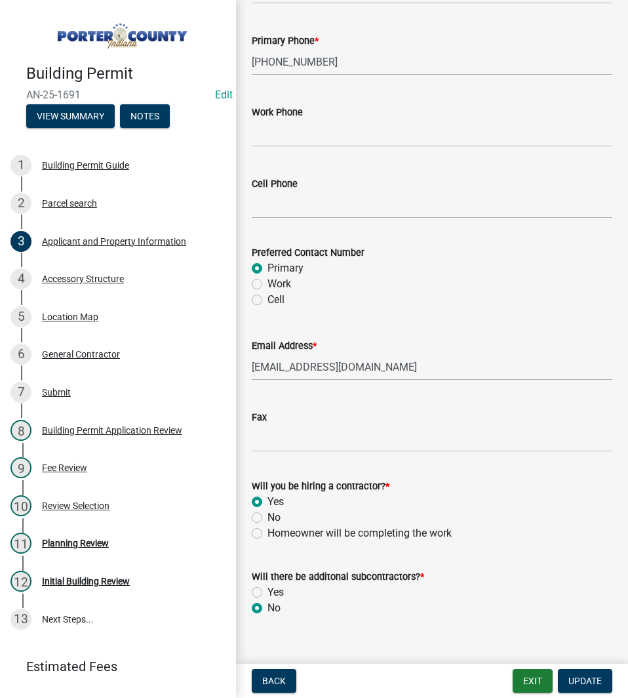
scroll to position [1803, 0]
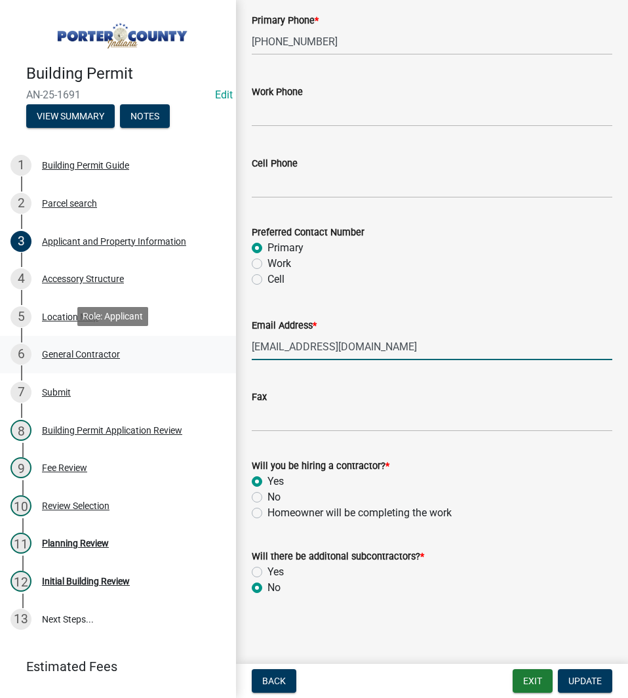
drag, startPoint x: 363, startPoint y: 343, endPoint x: 220, endPoint y: 352, distance: 143.9
click at [220, 352] on div "Building Permit AN-25-1691 Edit View Summary Notes 1 Building Permit Guide 2 Pa…" at bounding box center [314, 349] width 628 height 698
click at [343, 462] on label "Will you be hiring a contractor? *" at bounding box center [321, 466] width 138 height 9
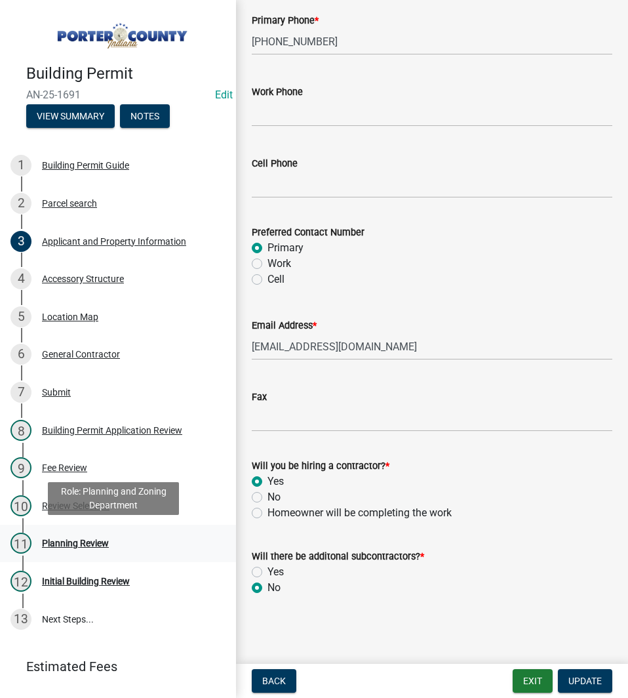
click at [116, 538] on div "11 Planning Review" at bounding box center [112, 543] width 205 height 21
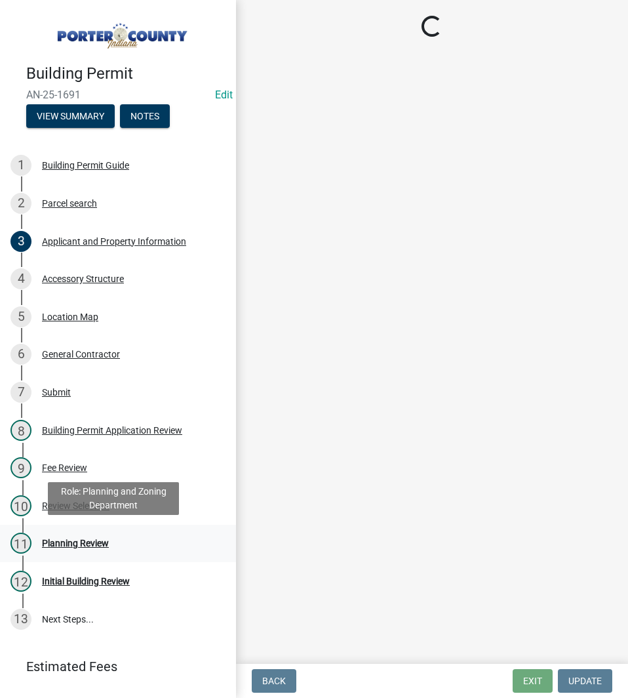
scroll to position [0, 0]
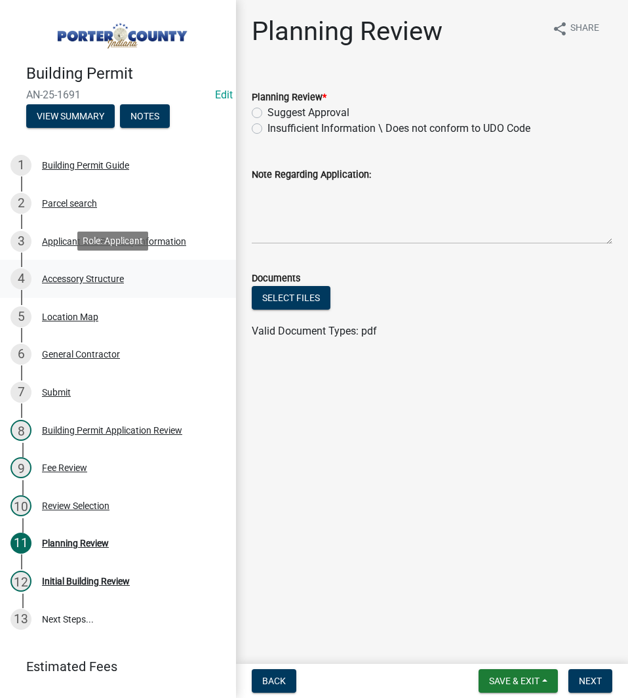
click at [118, 274] on div "Accessory Structure" at bounding box center [83, 278] width 82 height 9
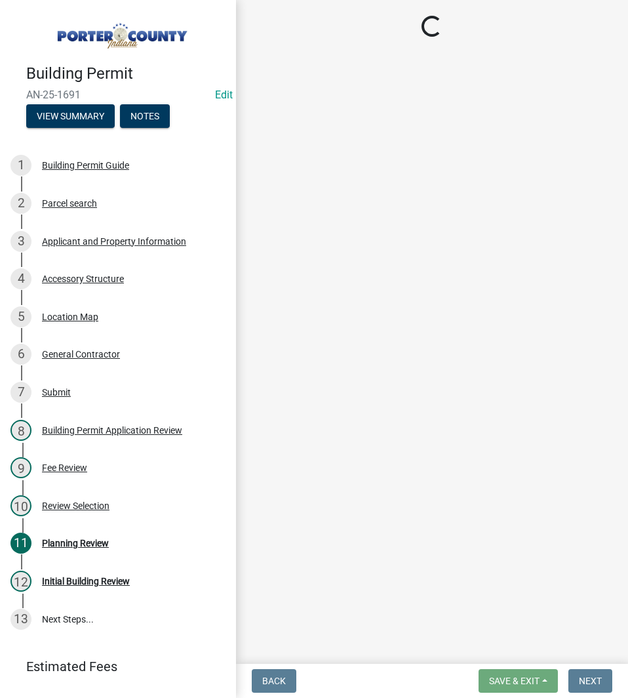
select select "b3000bfd-f408-4deb-8000-b6d1b85894a4"
select select "968dc824-c675-4889-9261-eecf15873776"
select select "29856c7f-eeba-4e54-97cb-4d08c5c5b677"
select select "d4b8d1da-05eb-44cd-bbb6-c979fa719f22"
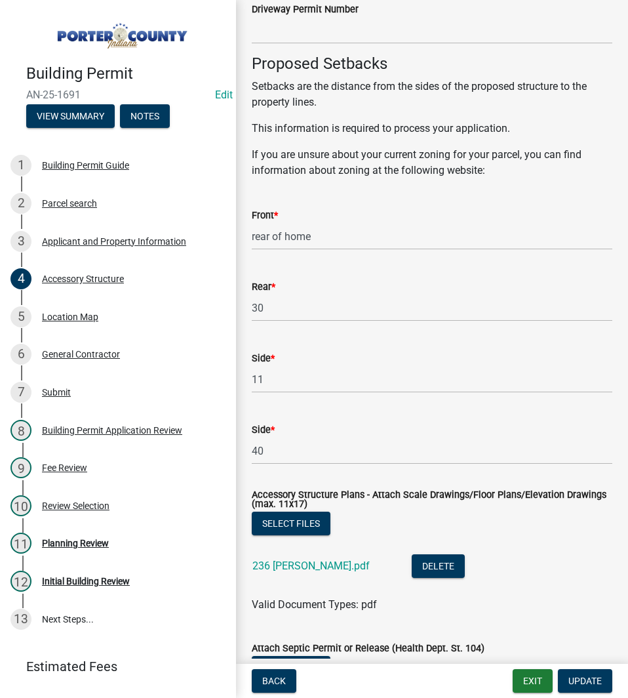
scroll to position [2099, 0]
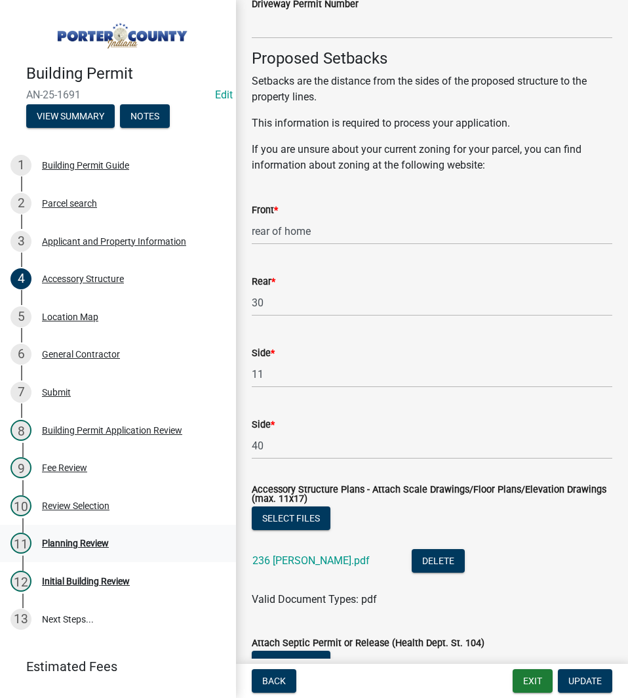
click at [32, 545] on div "11 Planning Review" at bounding box center [112, 543] width 205 height 21
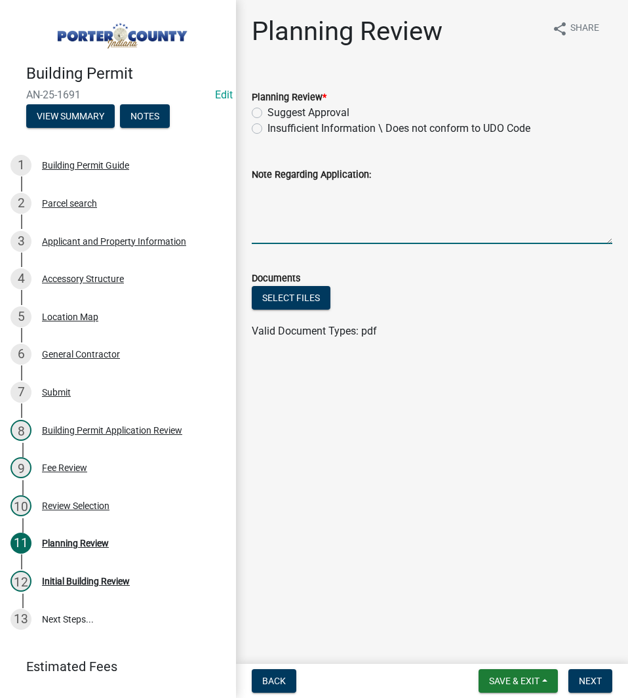
click at [310, 224] on textarea "Note Regarding Application:" at bounding box center [432, 213] width 361 height 62
paste textarea "• Minimum side yard setback for accessory structures in RR zoning is 15’ (UDO 2…"
type textarea "• Minimum side yard setback for accessory structures in RR zoning is 15’ (UDO 2…"
click at [377, 129] on label "Insufficient Information \ Does not conform to UDO Code" at bounding box center [399, 129] width 263 height 16
click at [276, 129] on input "Insufficient Information \ Does not conform to UDO Code" at bounding box center [272, 125] width 9 height 9
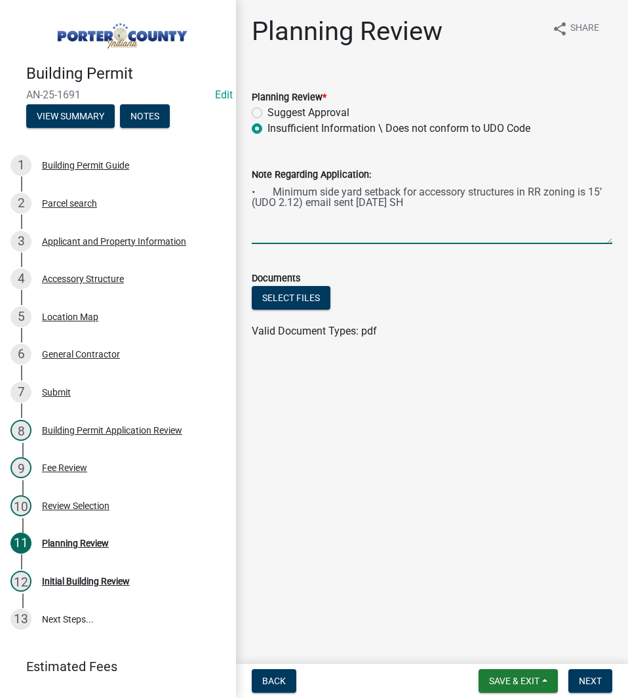
radio input "true"
click at [518, 679] on span "Save & Exit" at bounding box center [514, 681] width 51 height 10
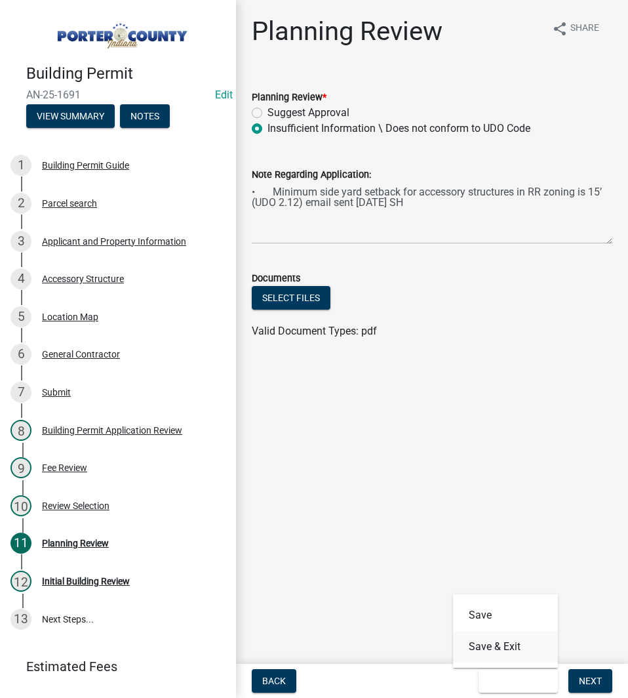
click at [504, 650] on button "Save & Exit" at bounding box center [505, 646] width 105 height 31
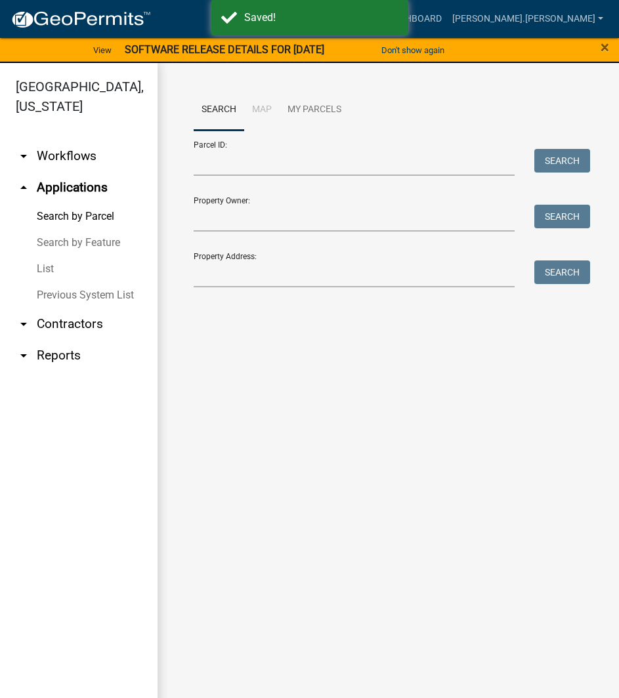
click at [268, 348] on main "Search Map My Parcels Parcel ID: Search Property Owner: Search Property Address…" at bounding box center [387, 388] width 461 height 651
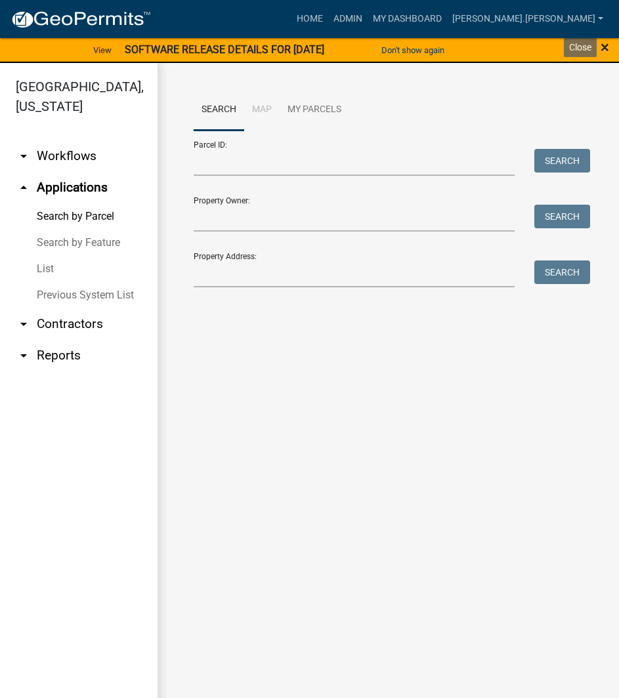
click at [607, 46] on span "×" at bounding box center [604, 47] width 9 height 18
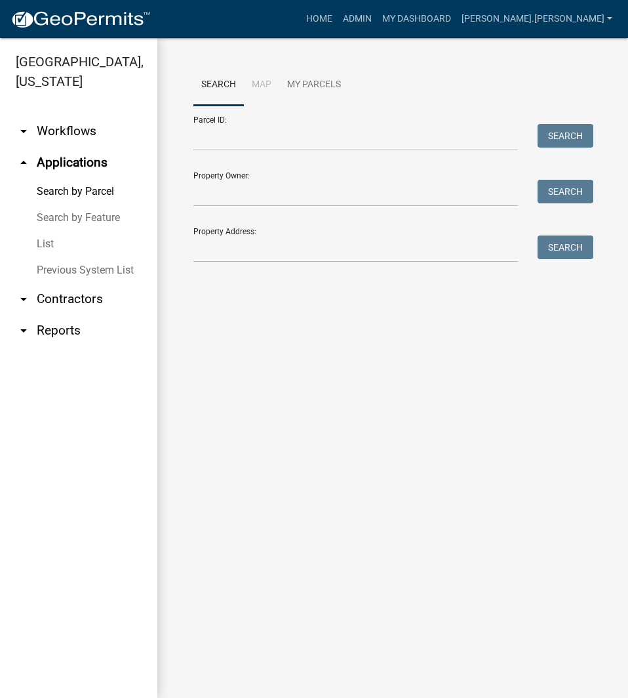
click at [260, 309] on main "Search Map My Parcels Parcel ID: Search Property Owner: Search Property Address…" at bounding box center [392, 368] width 471 height 660
drag, startPoint x: 251, startPoint y: 173, endPoint x: 190, endPoint y: 176, distance: 60.4
click at [190, 175] on div "Search Map My Parcels Parcel ID: Search Property Owner: Search Property Address…" at bounding box center [393, 169] width 419 height 210
drag, startPoint x: 190, startPoint y: 176, endPoint x: 246, endPoint y: 174, distance: 55.8
click at [245, 174] on div "Search Map My Parcels Parcel ID: Search Property Owner: Search Property Address…" at bounding box center [393, 169] width 419 height 210
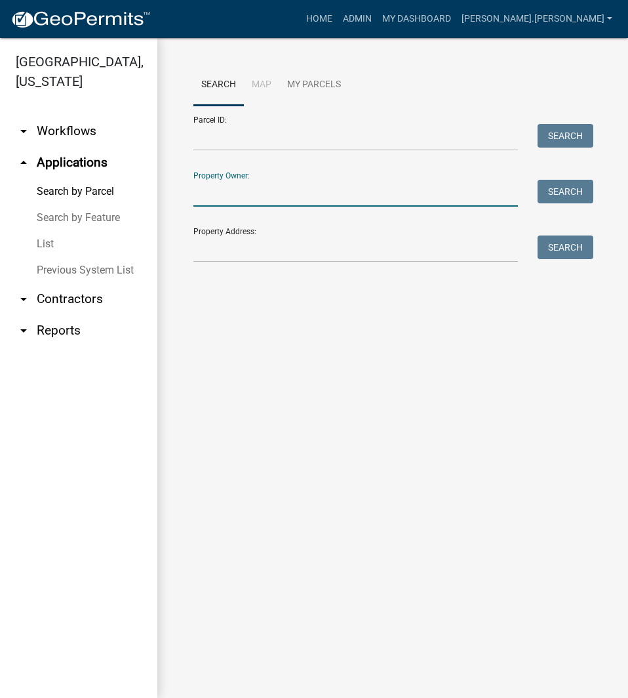
drag, startPoint x: 252, startPoint y: 181, endPoint x: 194, endPoint y: 178, distance: 58.4
click at [194, 178] on div "Property Owner: Search" at bounding box center [391, 183] width 394 height 45
click at [321, 365] on main "Search Map My Parcels Parcel ID: Search Property Owner: Search Property Address…" at bounding box center [392, 368] width 471 height 660
drag, startPoint x: 260, startPoint y: 234, endPoint x: 178, endPoint y: 233, distance: 81.3
click at [178, 233] on div "Search Map My Parcels Parcel ID: Search Property Owner: Search Property Address…" at bounding box center [392, 169] width 471 height 262
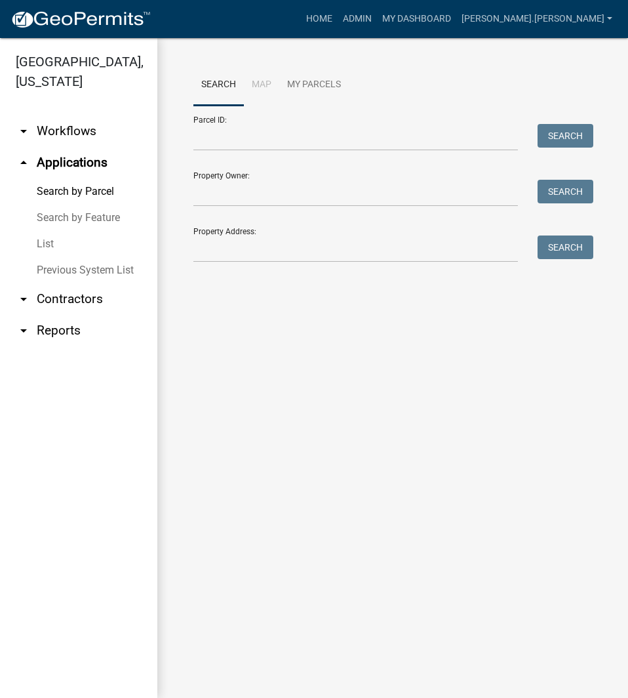
drag, startPoint x: 211, startPoint y: 230, endPoint x: 247, endPoint y: 230, distance: 36.1
click at [247, 230] on div "Property Address: Search" at bounding box center [391, 239] width 394 height 45
click at [265, 238] on input "Property Address:" at bounding box center [356, 249] width 325 height 27
drag, startPoint x: 255, startPoint y: 236, endPoint x: 184, endPoint y: 230, distance: 71.8
click at [184, 230] on div "Search Map My Parcels Parcel ID: Search Property Owner: Search Property Address…" at bounding box center [393, 169] width 419 height 210
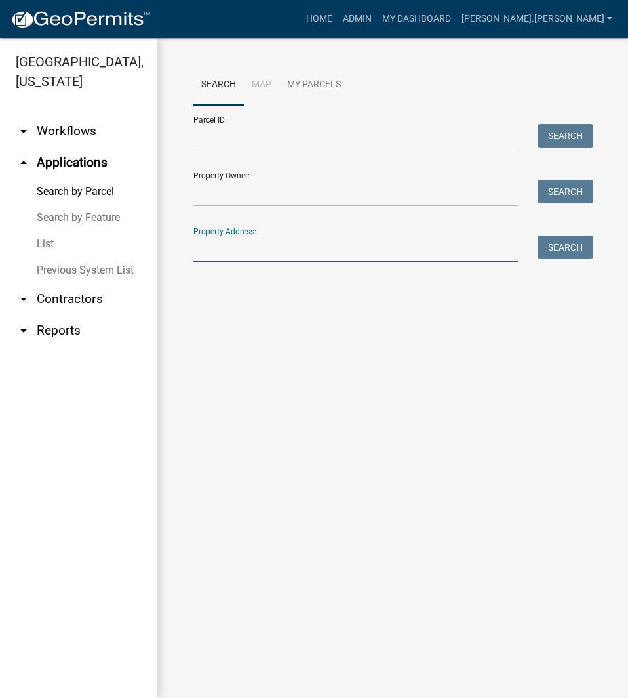
type input "570 n 450 e"
drag, startPoint x: 260, startPoint y: 251, endPoint x: 96, endPoint y: 245, distance: 164.8
click at [96, 245] on div "Porter County, Indiana arrow_drop_down Workflows List arrow_drop_up Application…" at bounding box center [314, 368] width 628 height 660
click at [259, 327] on main "Search Map My Parcels Parcel ID: Search Property Owner: Search Property Address…" at bounding box center [392, 368] width 471 height 660
drag, startPoint x: 257, startPoint y: 233, endPoint x: 202, endPoint y: 242, distance: 55.9
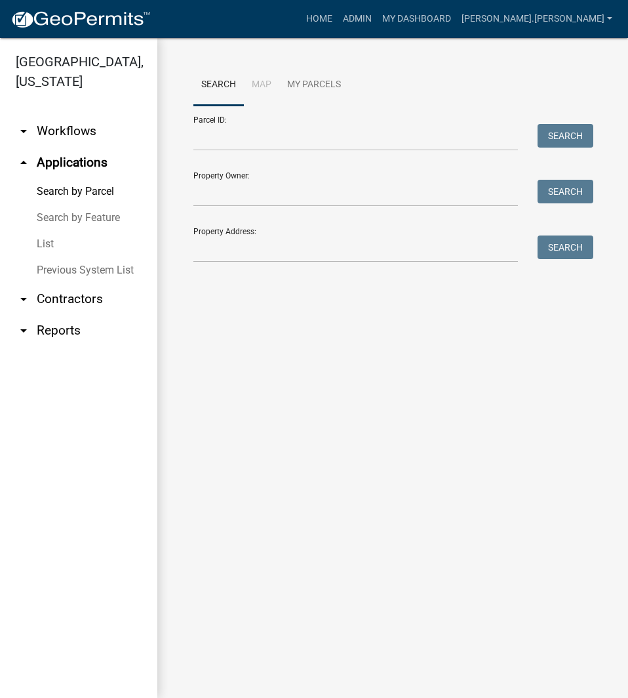
click at [182, 225] on div "Search Map My Parcels Parcel ID: Search Property Owner: Search Property Address…" at bounding box center [392, 169] width 471 height 262
click at [249, 287] on div "Search Map My Parcels Parcel ID: Search Property Owner: Search Property Address…" at bounding box center [392, 169] width 471 height 262
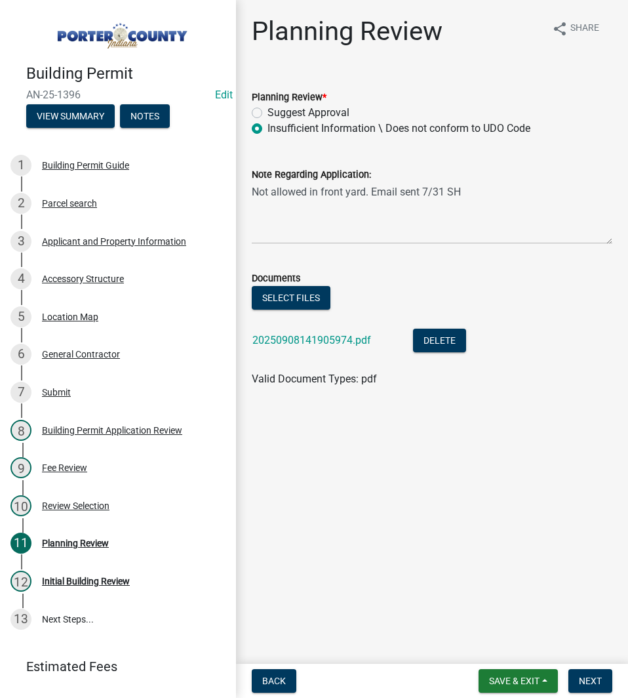
click at [322, 245] on wm-data-entity-input "Note Regarding Application: Not allowed in front yard. Email sent 7/31 SH" at bounding box center [432, 201] width 361 height 106
drag, startPoint x: 466, startPoint y: 195, endPoint x: 254, endPoint y: 189, distance: 212.0
click at [254, 189] on textarea "Not allowed in front yard. Email sent 7/31 SH" at bounding box center [432, 213] width 361 height 62
click at [386, 283] on div "Documents" at bounding box center [432, 278] width 361 height 16
click at [295, 342] on link "20250908141905974.pdf" at bounding box center [312, 340] width 119 height 12
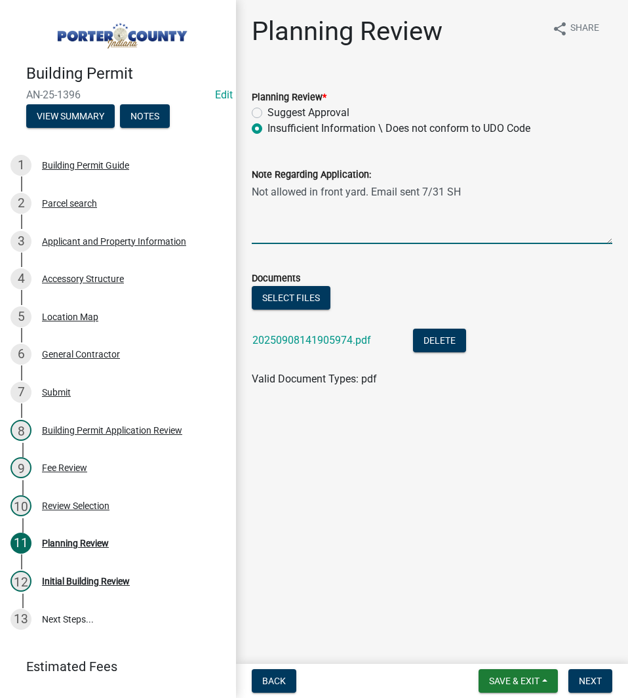
click at [499, 198] on textarea "Not allowed in front yard. Email sent 7/31 SH" at bounding box center [432, 213] width 361 height 62
type textarea "Not allowed in front yard. Email sent 7/31 SH Is now proposed behind home. Acce…"
click at [295, 110] on label "Suggest Approval" at bounding box center [309, 113] width 82 height 16
click at [276, 110] on input "Suggest Approval" at bounding box center [272, 109] width 9 height 9
radio input "true"
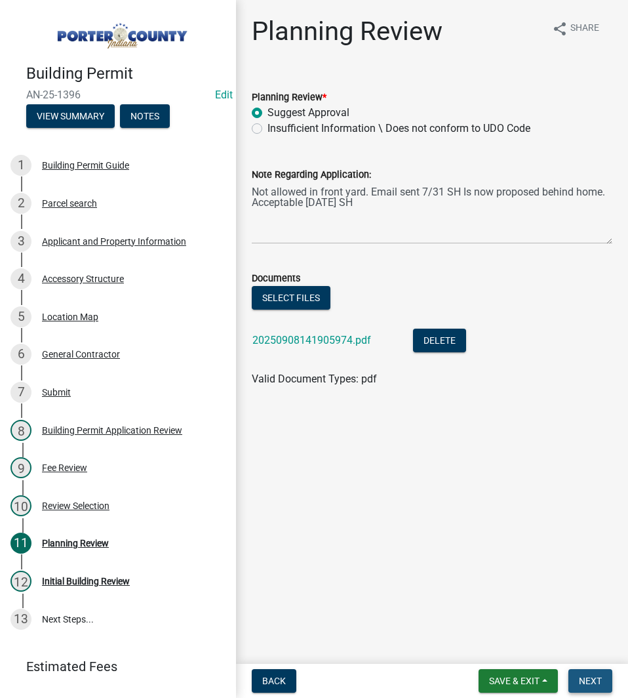
click at [586, 674] on button "Next" at bounding box center [591, 681] width 44 height 24
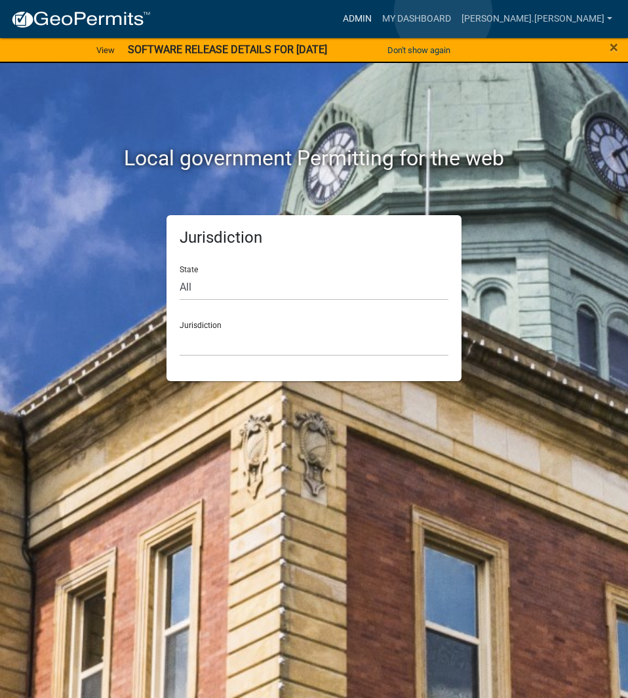
click at [377, 13] on link "Admin" at bounding box center [357, 19] width 39 height 25
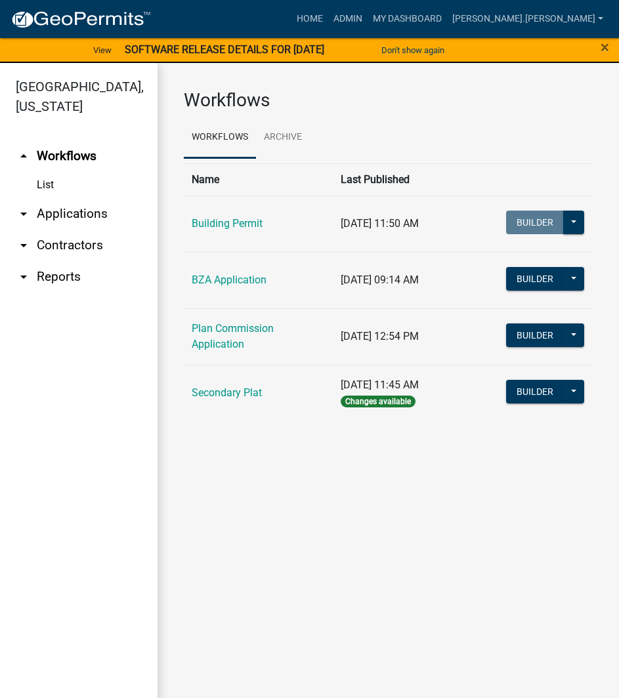
click at [102, 198] on link "arrow_drop_down Applications" at bounding box center [78, 213] width 157 height 31
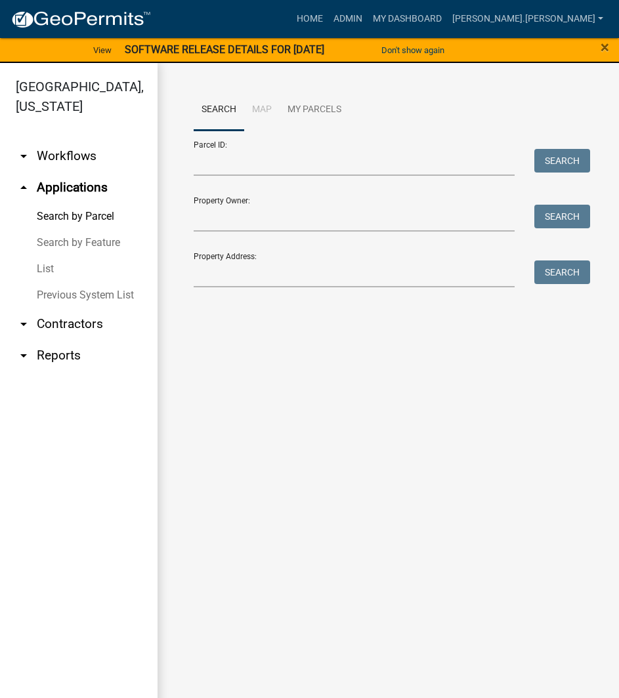
click at [84, 256] on link "List" at bounding box center [78, 269] width 157 height 26
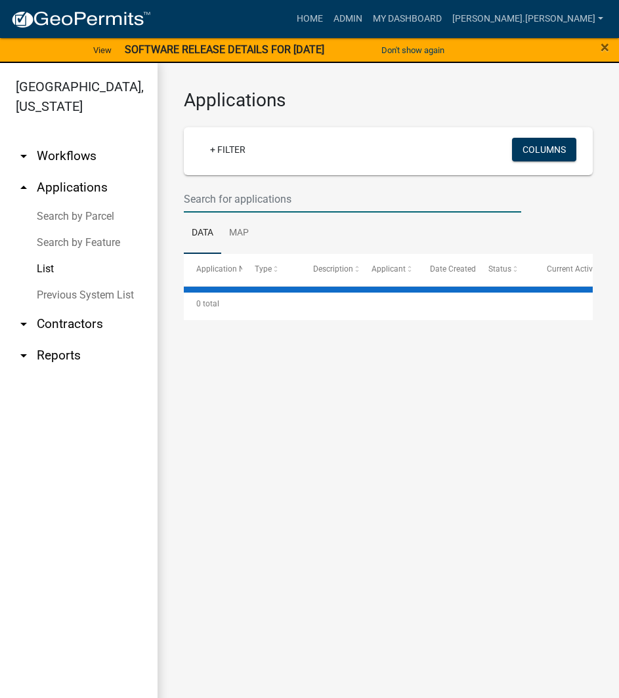
click at [259, 191] on input "text" at bounding box center [352, 199] width 337 height 27
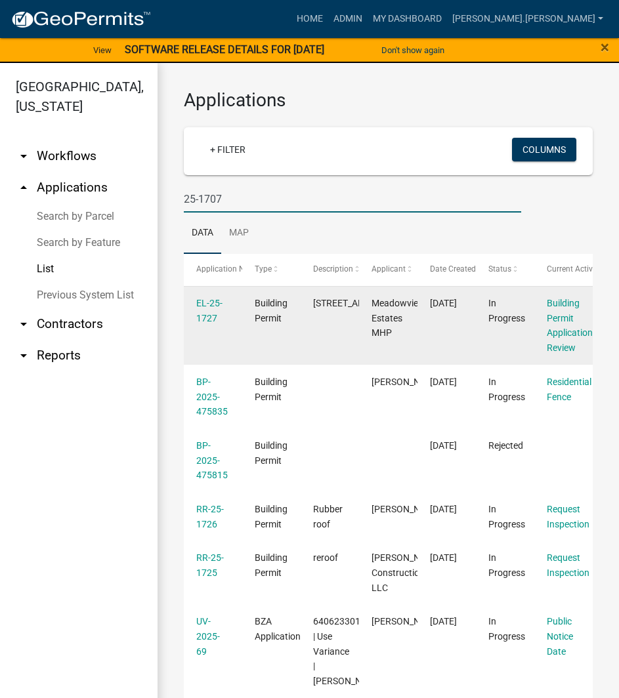
type input "25-1707"
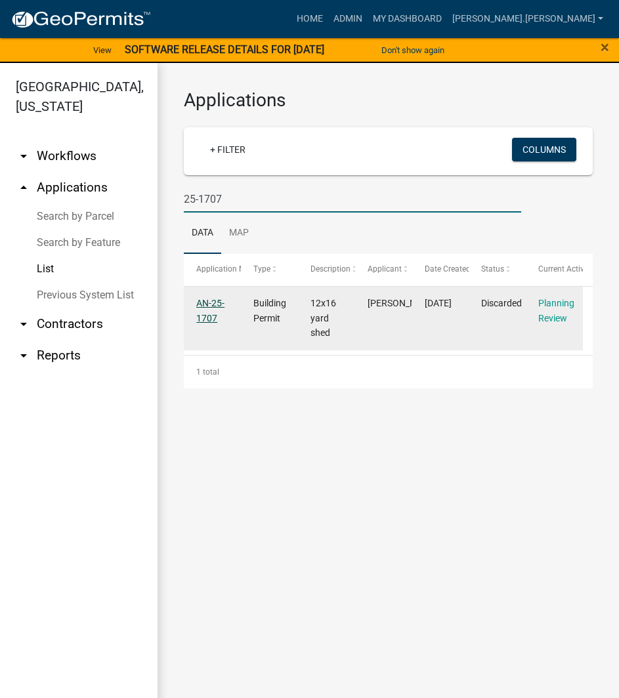
click at [209, 318] on link "AN-25-1707" at bounding box center [210, 311] width 28 height 26
